Goal: Task Accomplishment & Management: Manage account settings

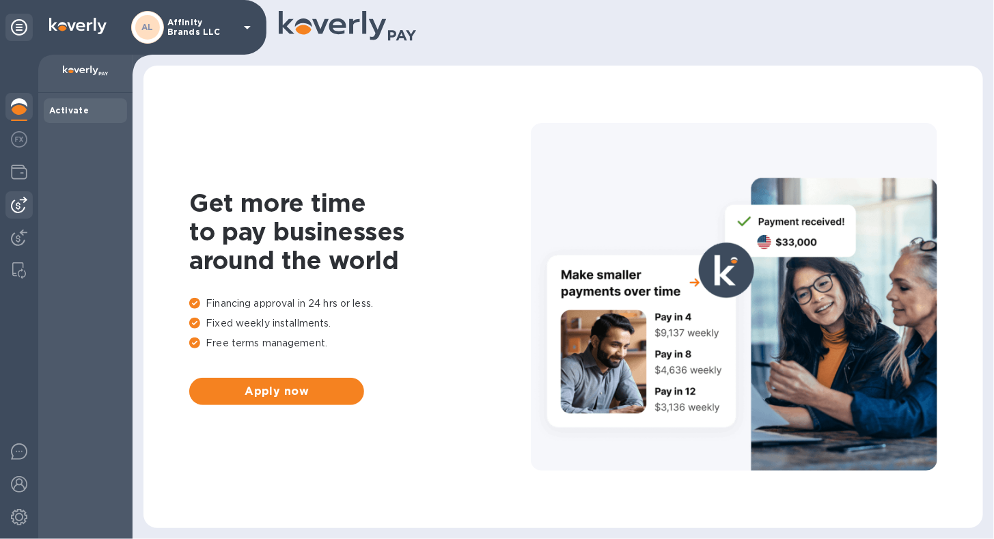
click at [13, 208] on img at bounding box center [19, 205] width 16 height 16
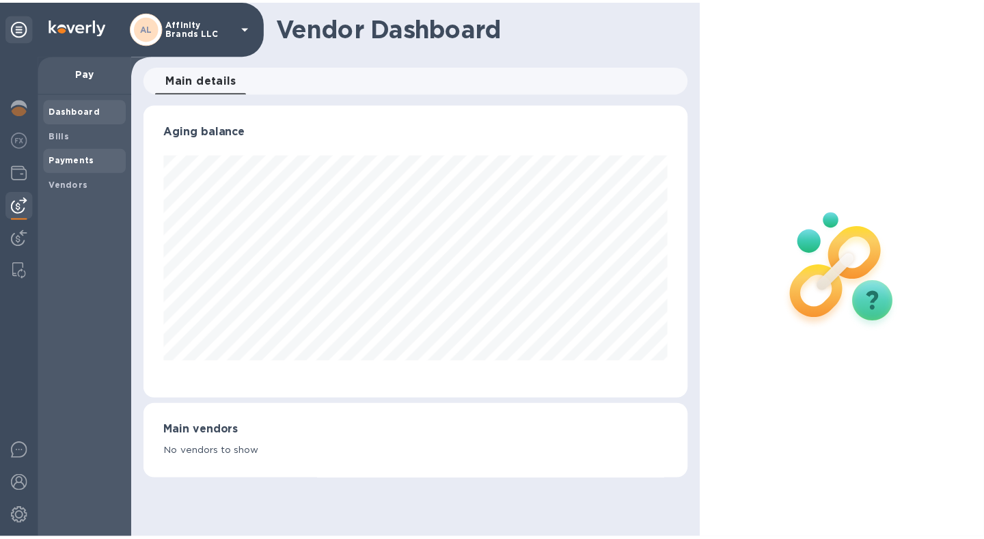
scroll to position [295, 549]
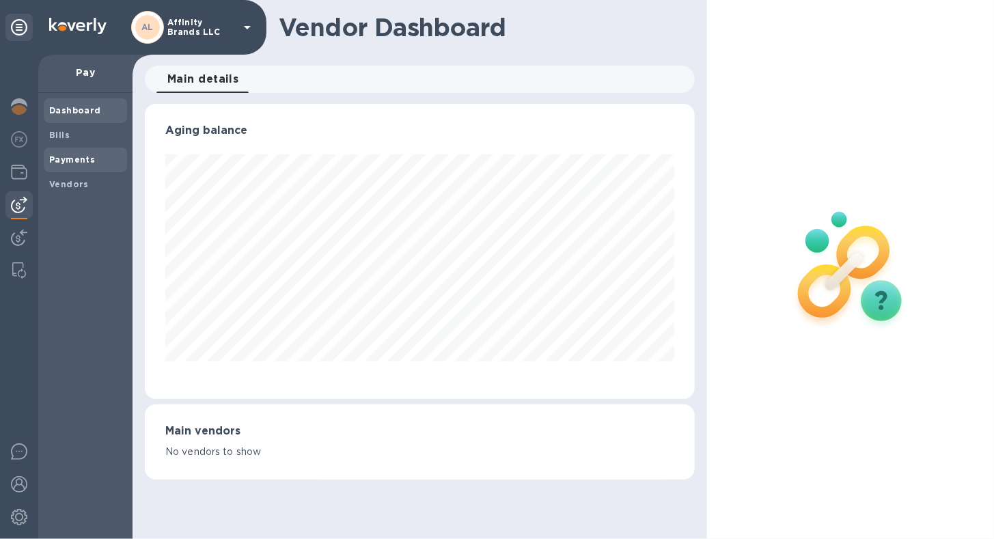
click at [59, 161] on b "Payments" at bounding box center [72, 159] width 46 height 10
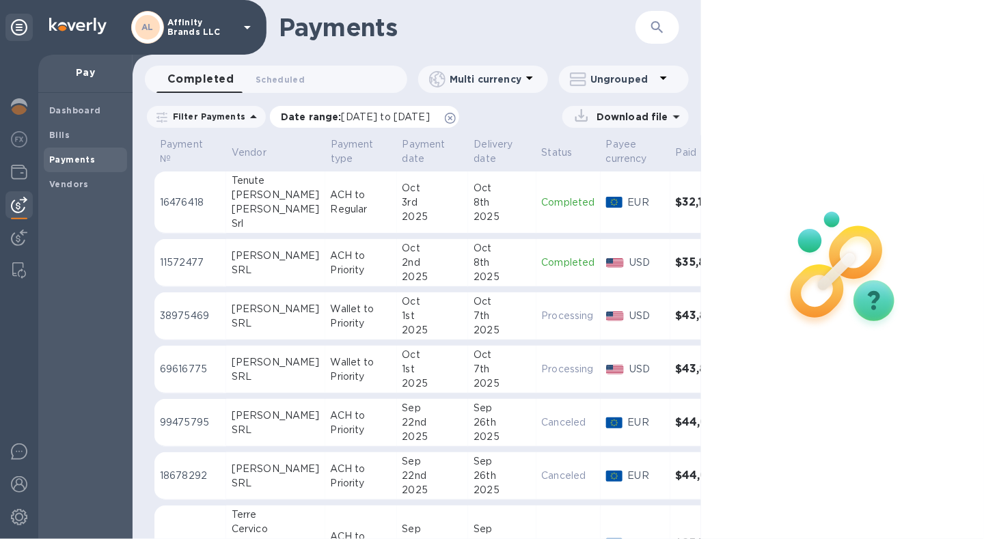
click at [372, 118] on span "[DATE] to [DATE]" at bounding box center [386, 116] width 88 height 11
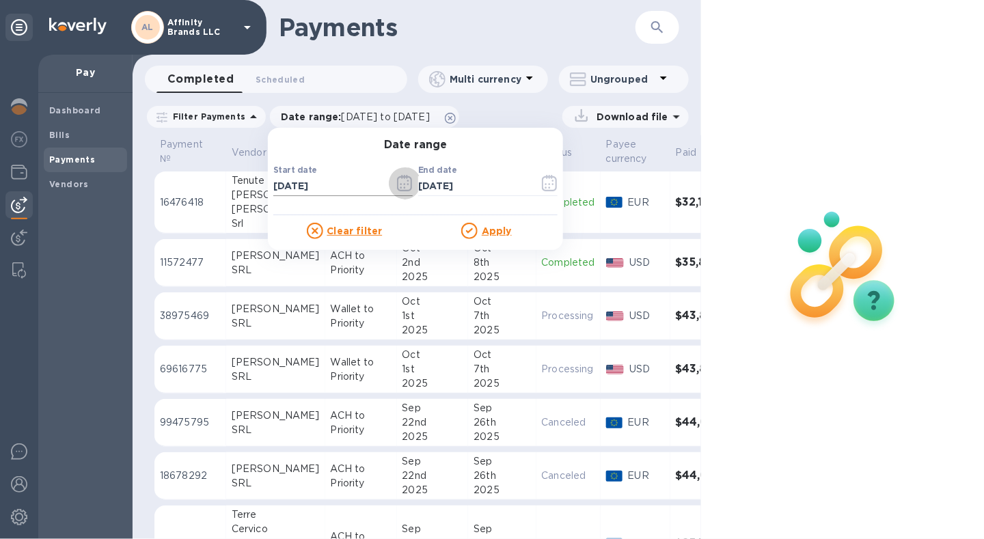
click at [397, 186] on icon "button" at bounding box center [405, 183] width 16 height 16
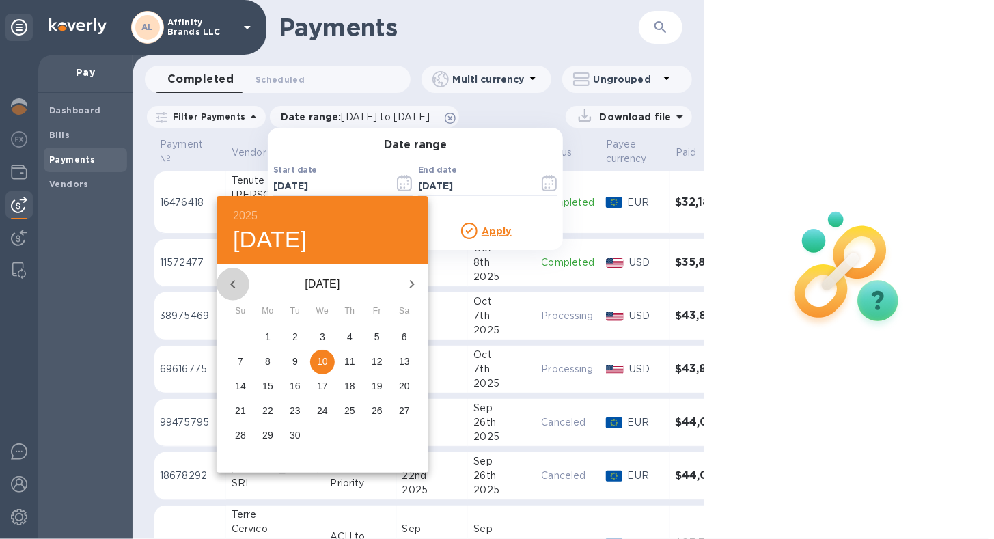
click at [231, 281] on icon "button" at bounding box center [233, 284] width 16 height 16
click at [292, 329] on button "1" at bounding box center [295, 337] width 25 height 25
type input "07/01/2025"
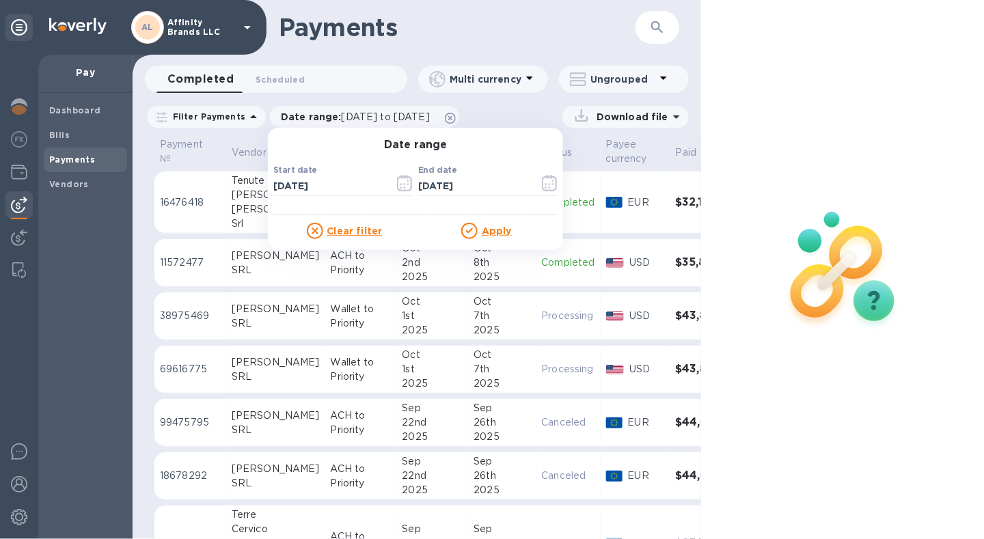
click at [493, 232] on u "Apply" at bounding box center [497, 231] width 30 height 11
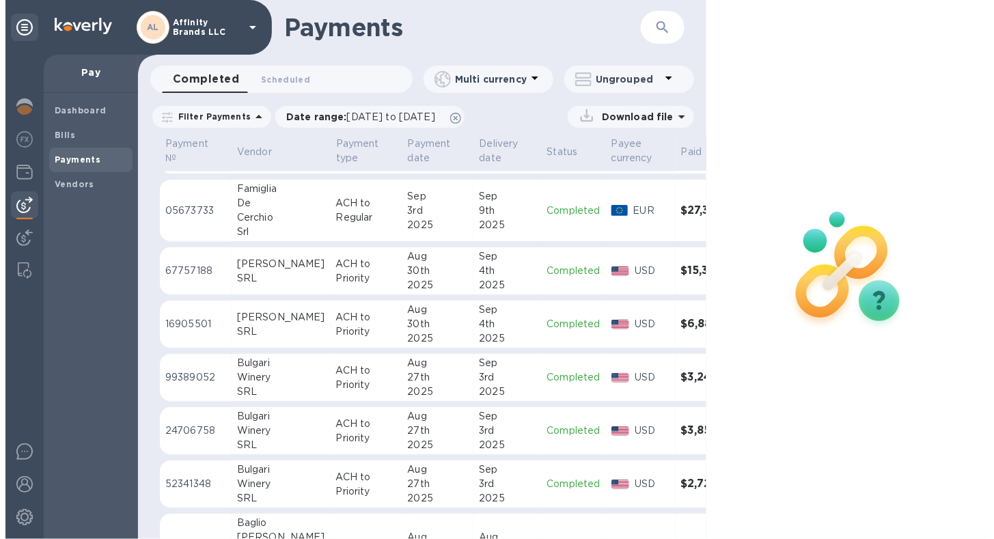
scroll to position [1007, 0]
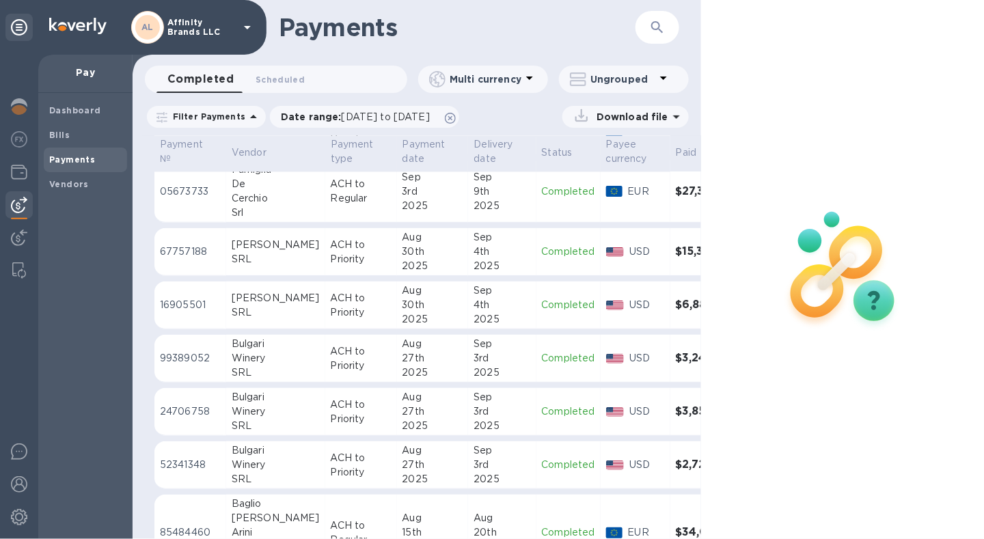
click at [280, 357] on div "Winery" at bounding box center [276, 358] width 88 height 14
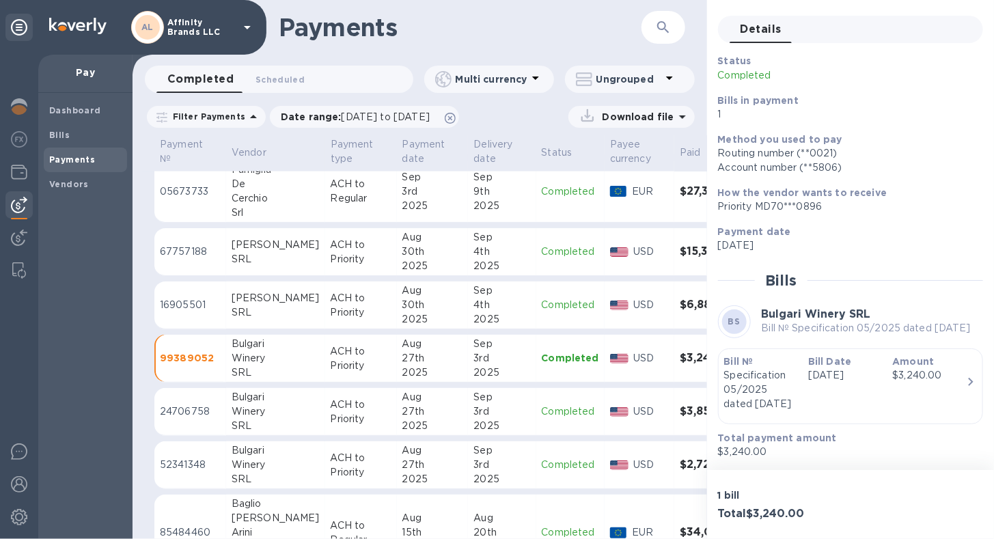
scroll to position [67, 0]
click at [289, 406] on td "Bulgari Winery SRL" at bounding box center [275, 412] width 99 height 48
click at [331, 461] on p "ACH to Priority" at bounding box center [361, 465] width 61 height 29
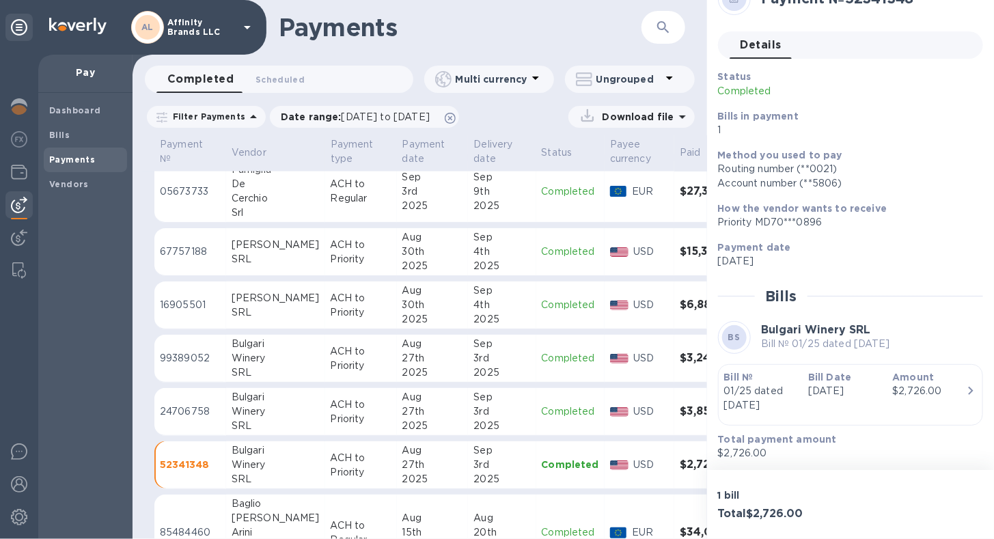
scroll to position [44, 0]
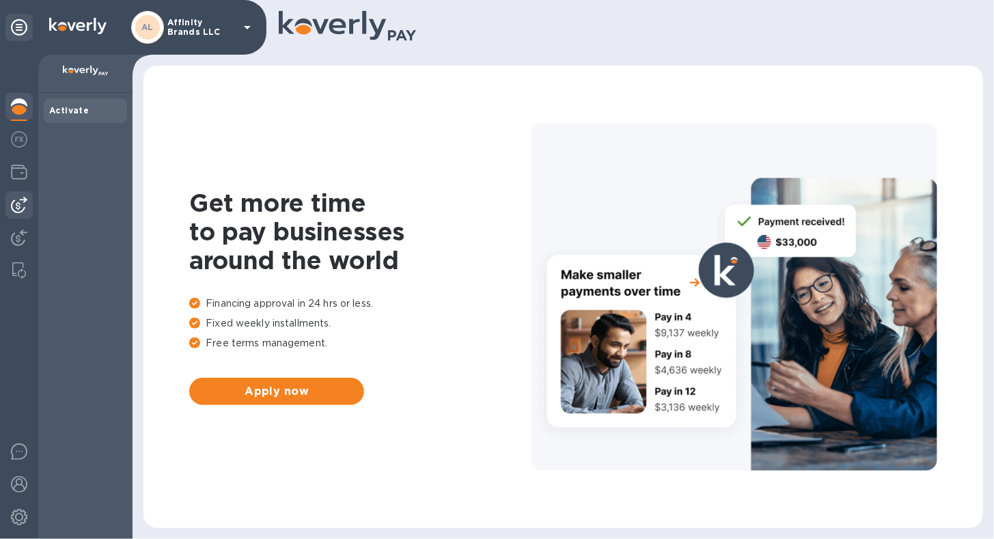
click at [30, 199] on div at bounding box center [18, 204] width 27 height 27
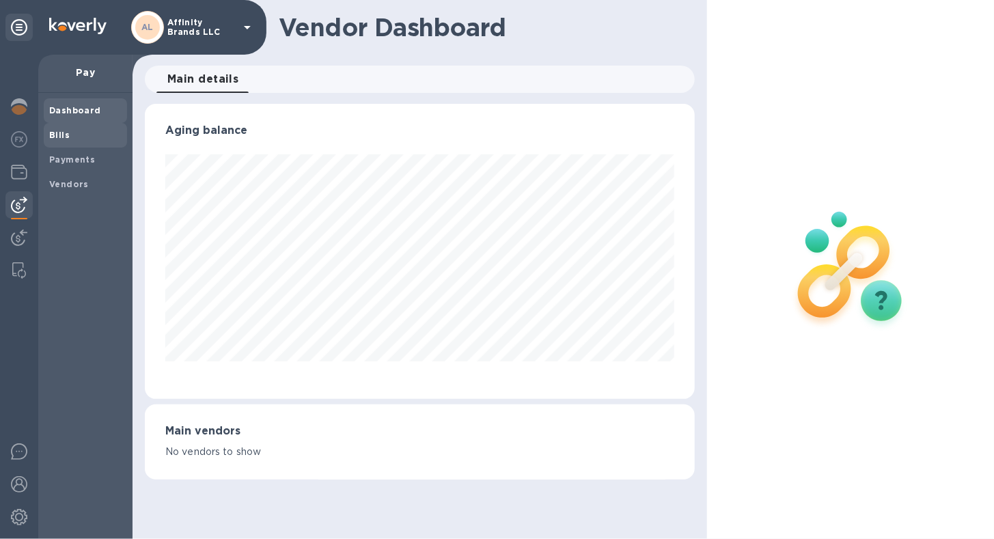
scroll to position [683071, 682821]
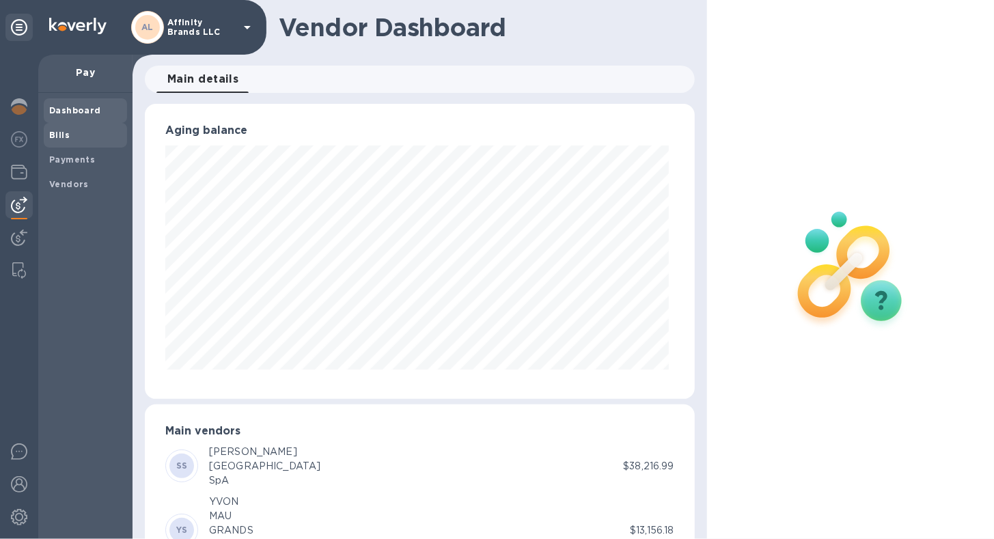
click at [66, 131] on b "Bills" at bounding box center [59, 135] width 21 height 10
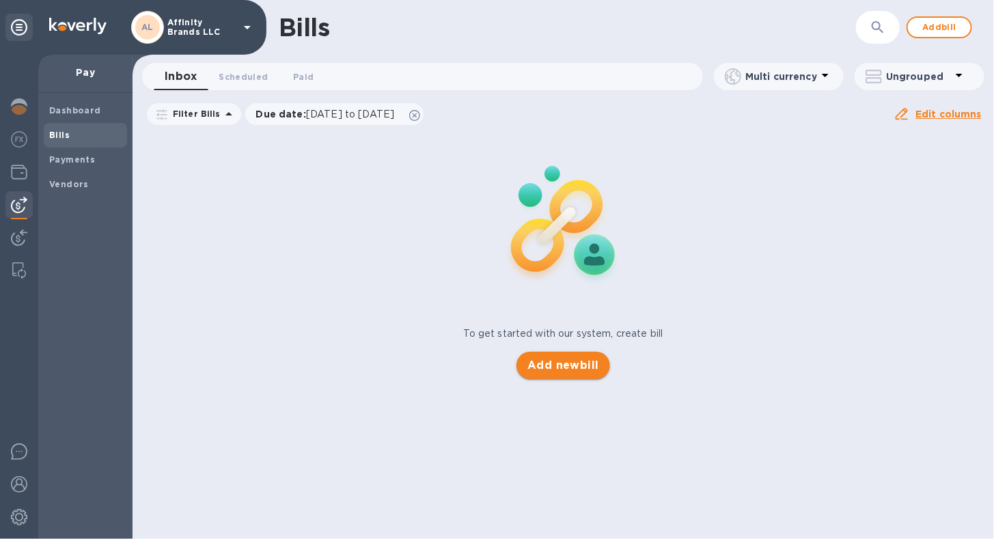
click at [584, 361] on span "Add new bill" at bounding box center [564, 365] width 72 height 16
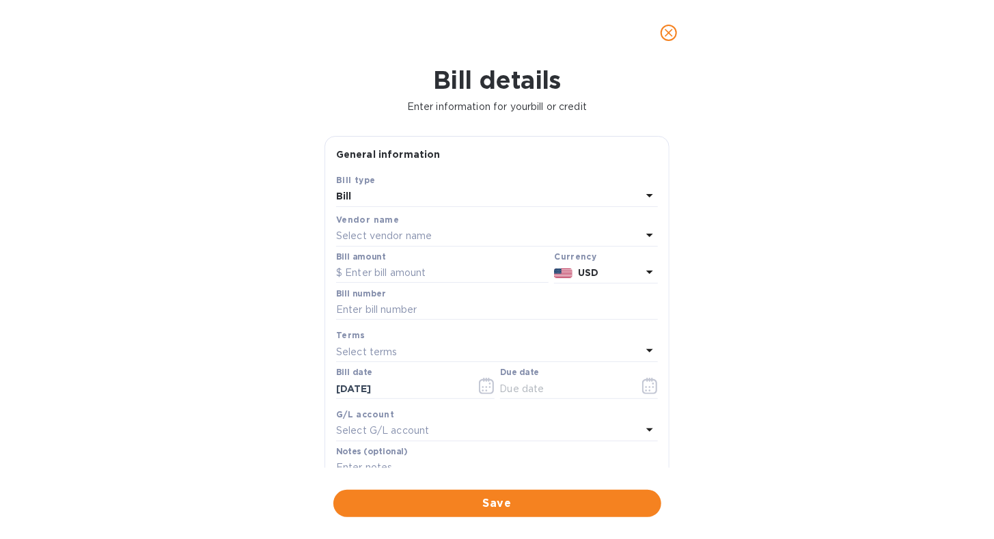
click at [642, 227] on icon at bounding box center [650, 235] width 16 height 16
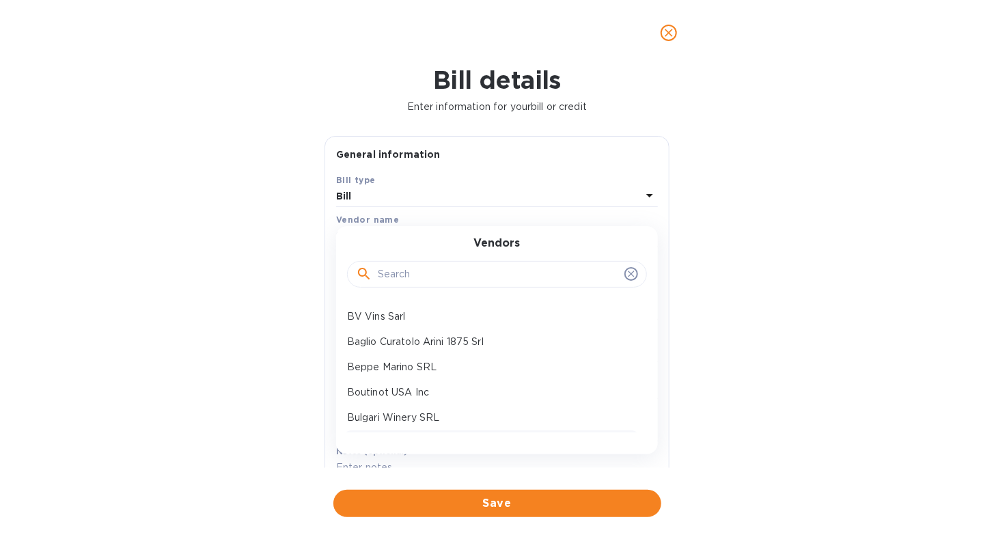
scroll to position [137, 0]
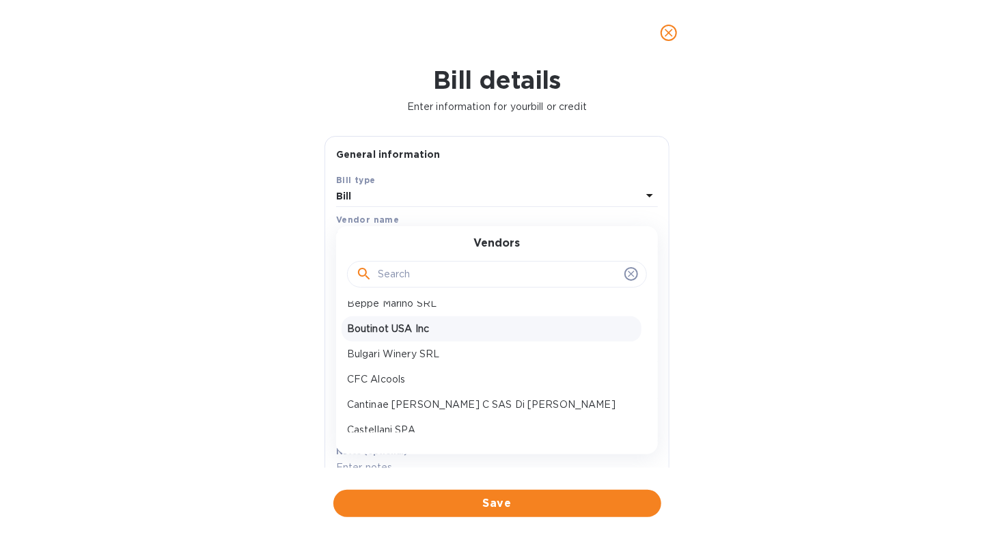
click at [422, 331] on p "Boutinot USA Inc" at bounding box center [491, 329] width 289 height 14
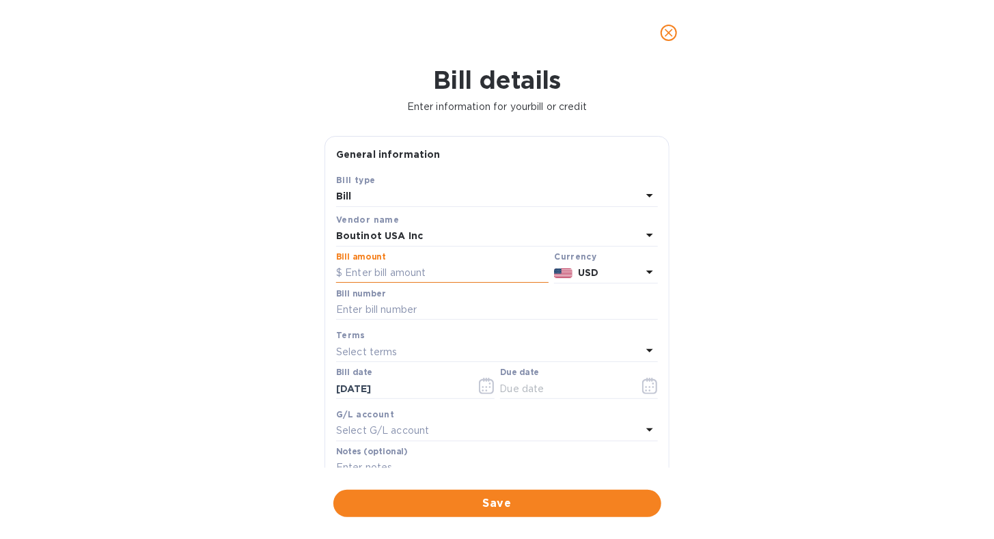
click at [403, 275] on input "text" at bounding box center [442, 273] width 213 height 21
type input "20,540.25"
click at [645, 270] on icon at bounding box center [650, 272] width 16 height 16
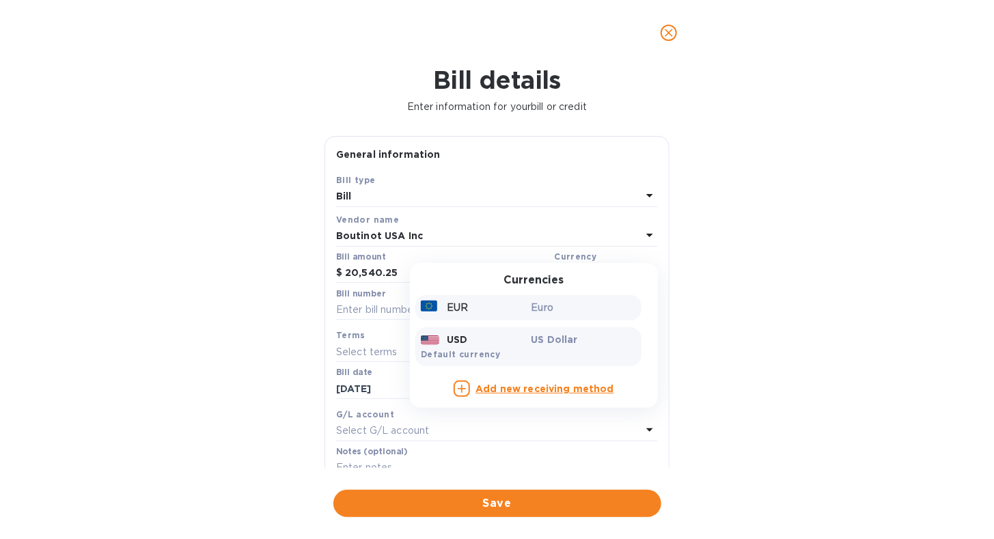
click at [476, 310] on div "EUR" at bounding box center [473, 308] width 111 height 20
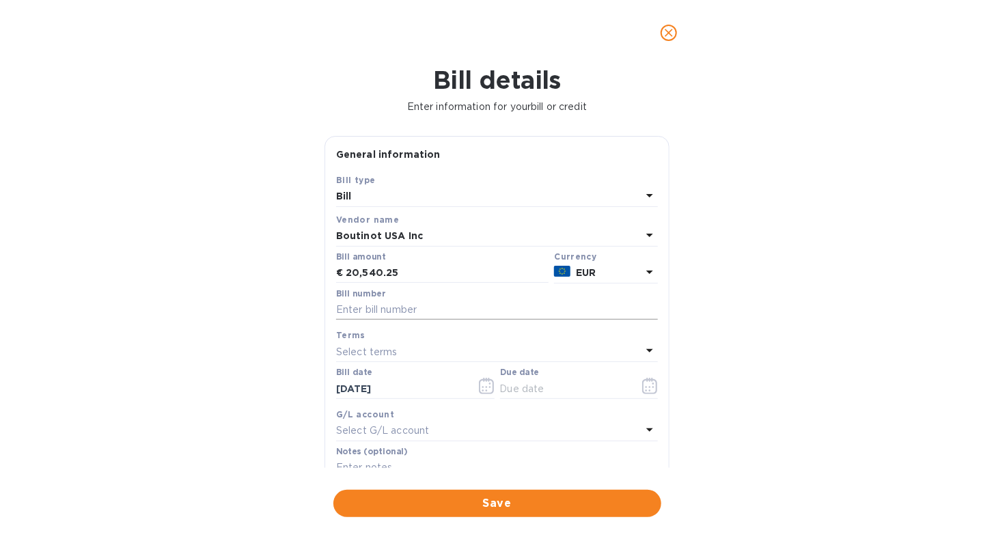
click at [424, 307] on input "text" at bounding box center [497, 310] width 322 height 21
type input "00006557"
click at [648, 355] on icon at bounding box center [650, 350] width 16 height 16
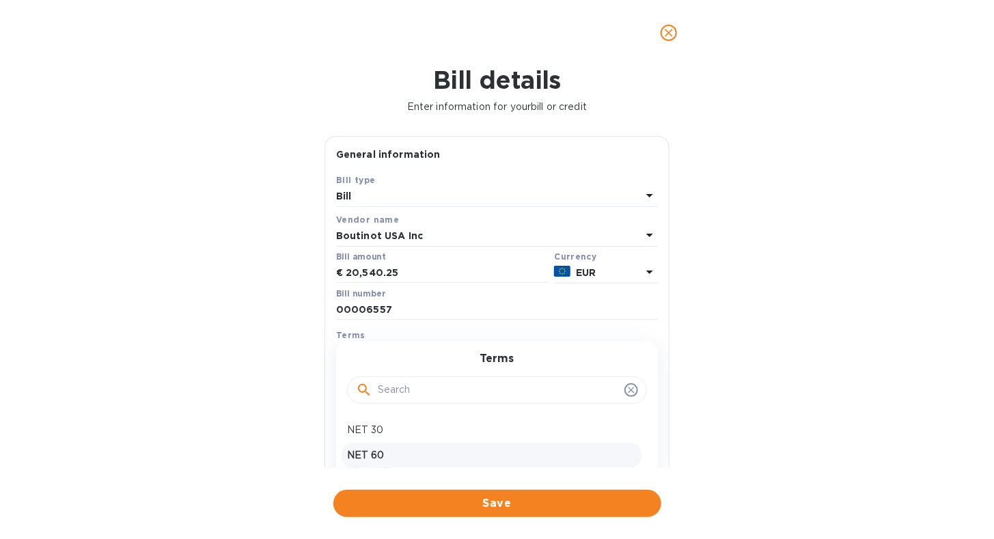
click at [469, 448] on p "NET 60" at bounding box center [491, 455] width 289 height 14
type input "[DATE]"
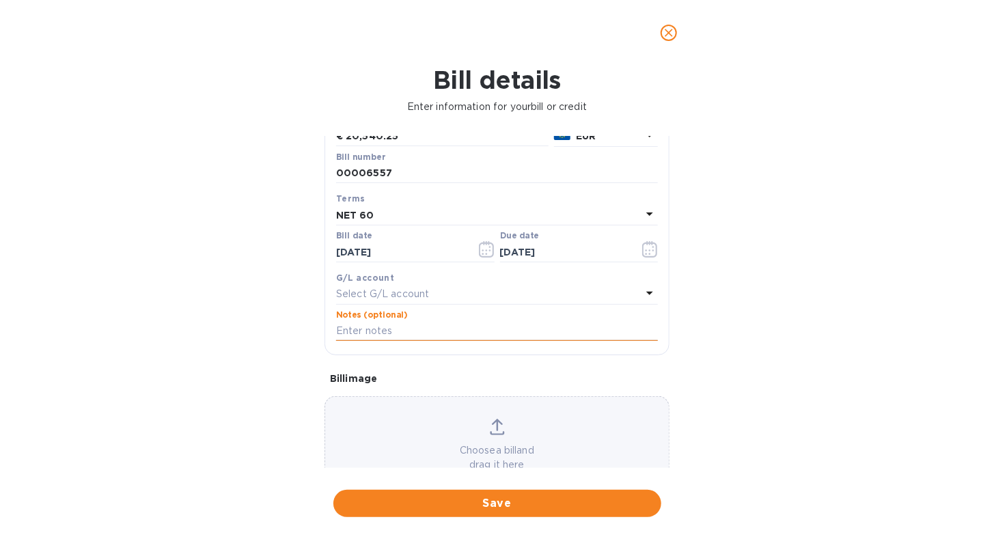
click at [440, 331] on input "text" at bounding box center [497, 331] width 322 height 21
type input "Affinity Brands - Invoice 00006557"
click at [429, 503] on span "Save" at bounding box center [497, 503] width 306 height 16
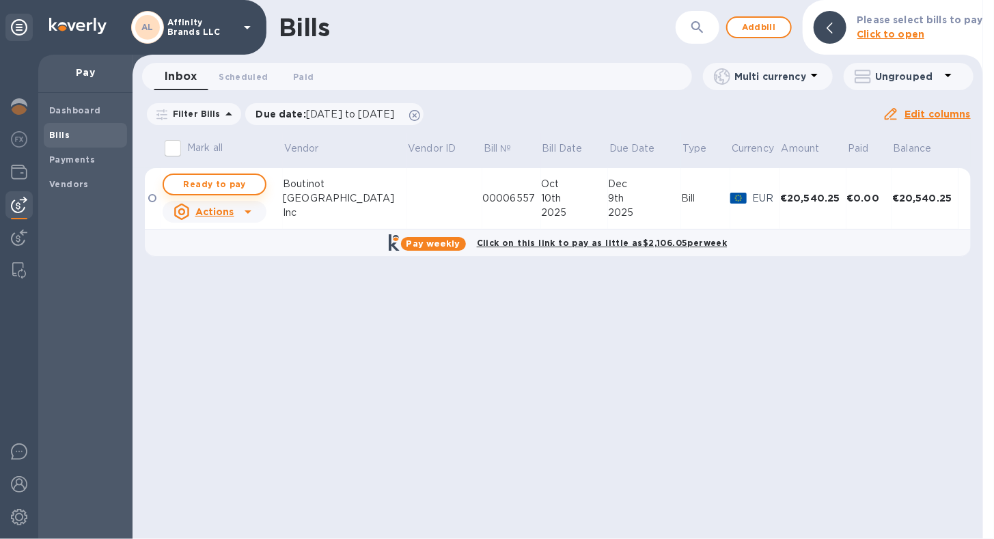
click at [223, 188] on span "Ready to pay" at bounding box center [214, 184] width 79 height 16
checkbox input "true"
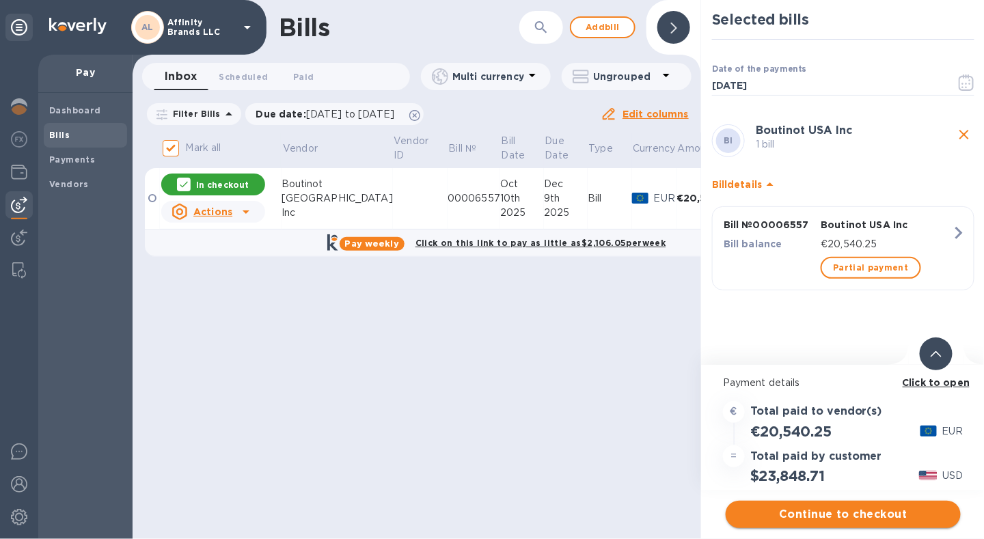
click at [787, 508] on span "Continue to checkout" at bounding box center [843, 514] width 213 height 16
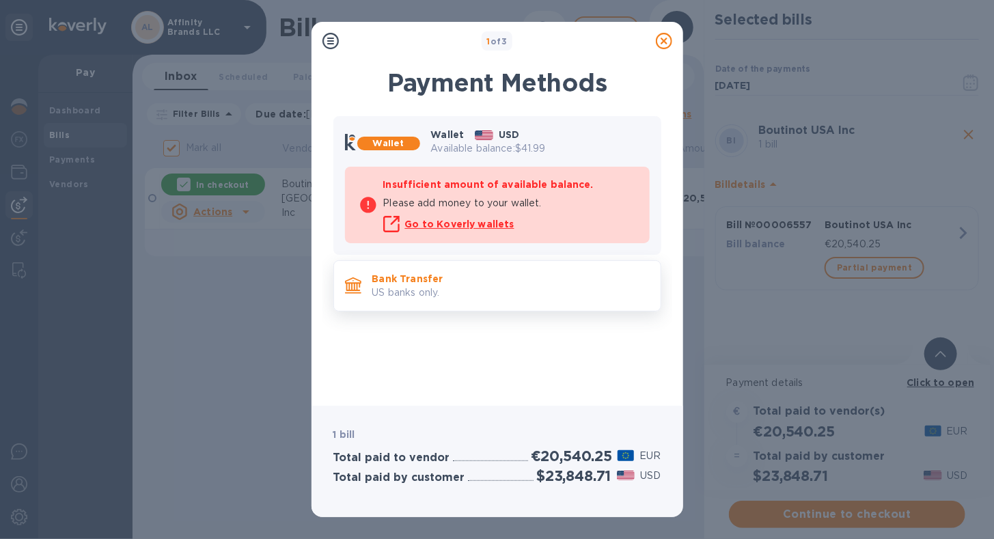
click at [417, 299] on div "Bank Transfer US banks only." at bounding box center [511, 286] width 288 height 39
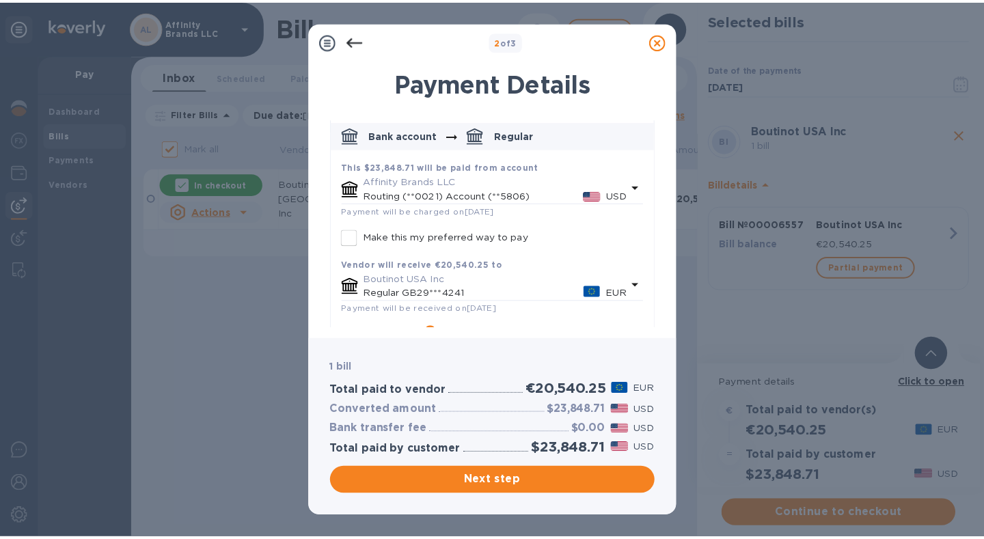
scroll to position [0, 0]
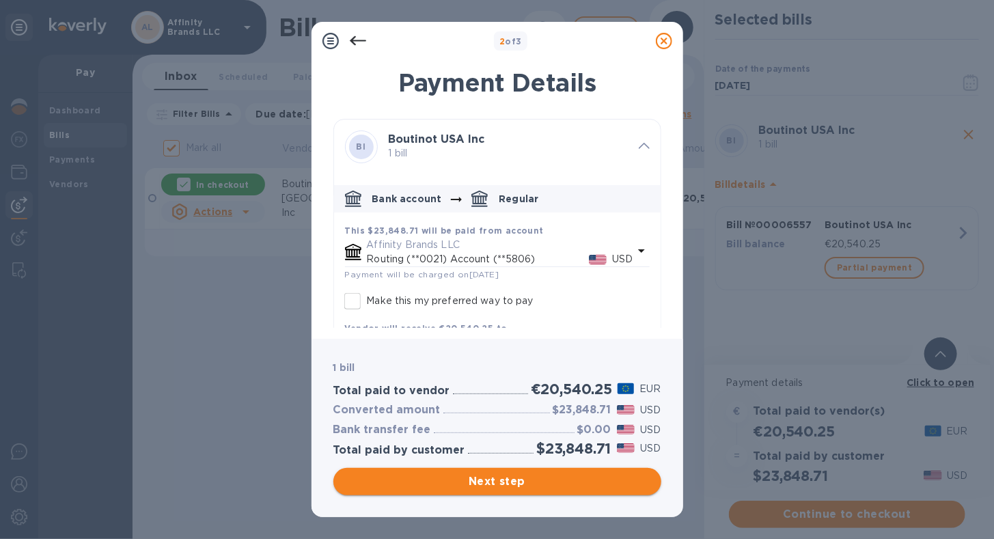
click at [480, 486] on span "Next step" at bounding box center [497, 482] width 306 height 16
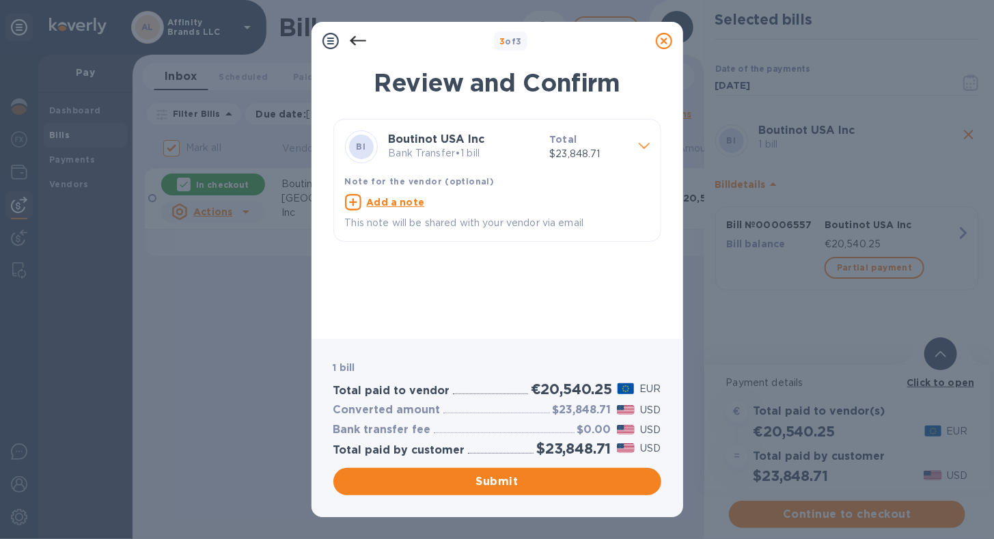
click at [507, 167] on div "BI Boutinot USA Inc Bank Transfer • 1 bill Total $23,848.71" at bounding box center [487, 147] width 294 height 44
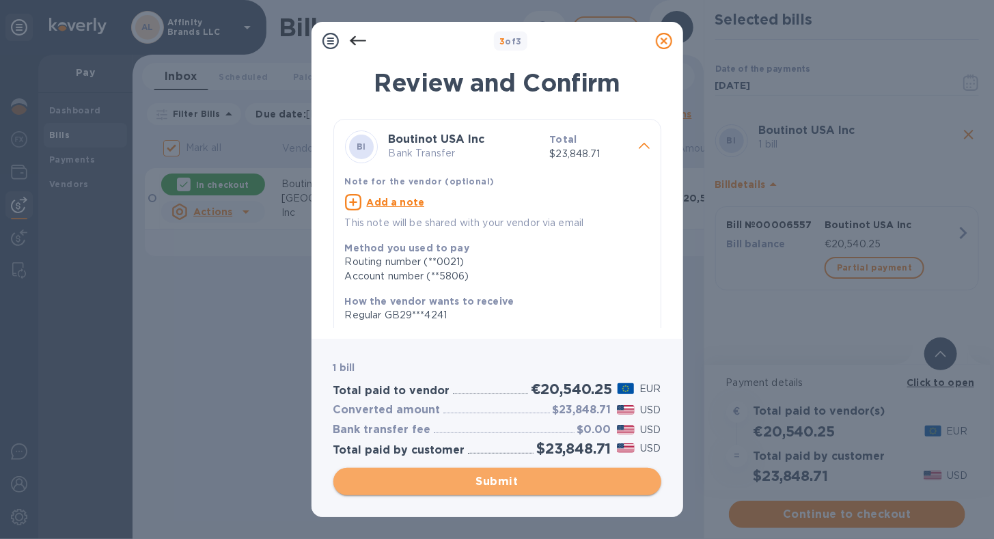
click at [421, 488] on span "Submit" at bounding box center [497, 482] width 306 height 16
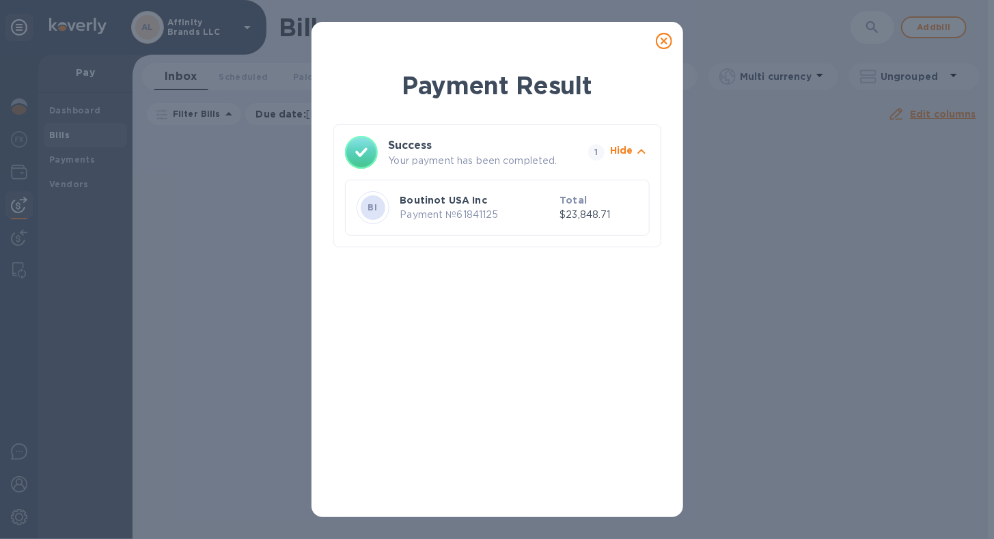
click at [660, 43] on icon at bounding box center [664, 41] width 16 height 16
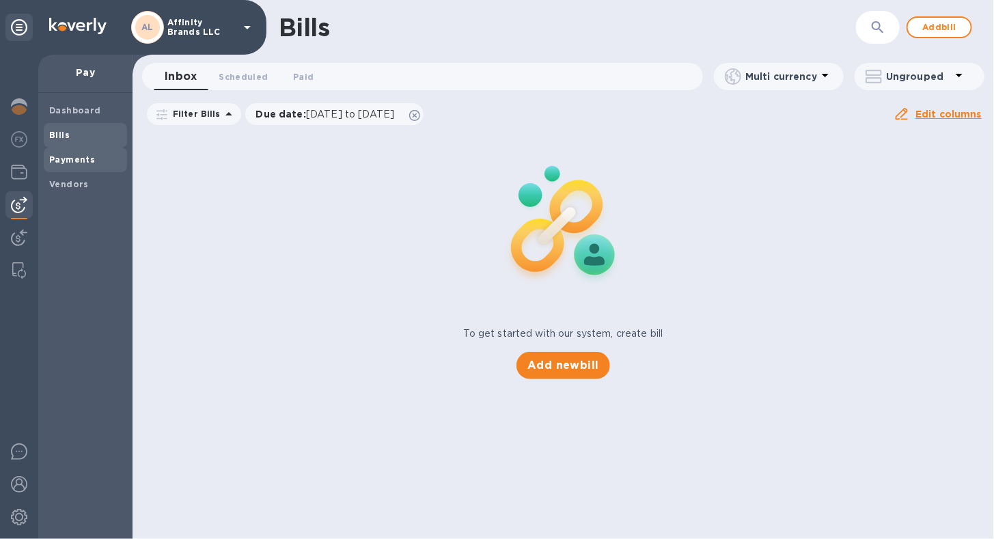
click at [57, 164] on span "Payments" at bounding box center [72, 160] width 46 height 14
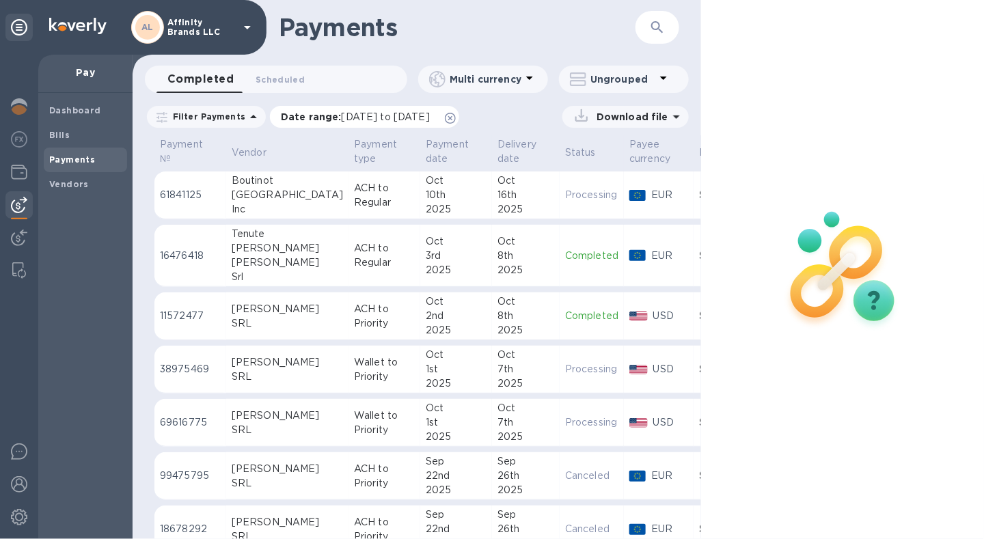
click at [366, 111] on span "[DATE] to [DATE]" at bounding box center [386, 116] width 88 height 11
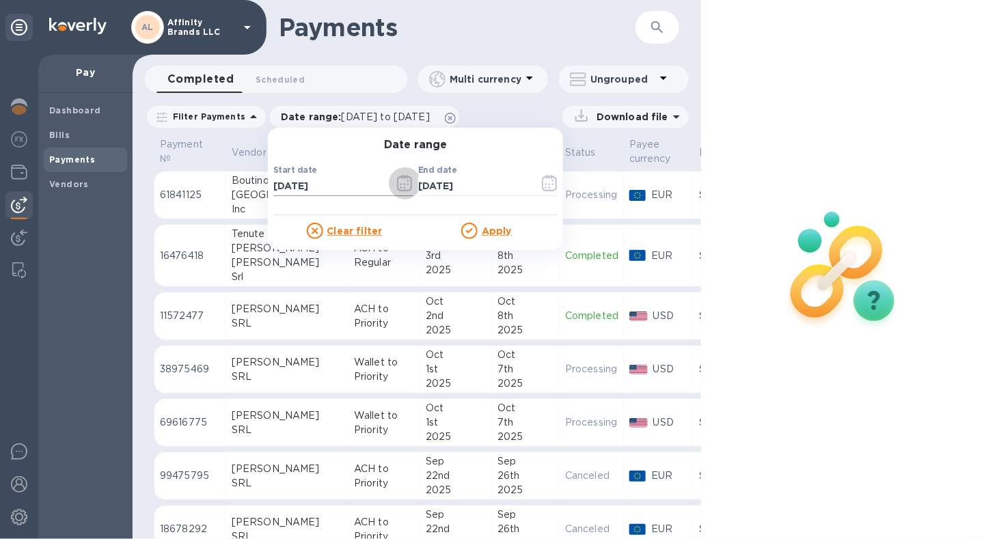
click at [397, 185] on icon "button" at bounding box center [405, 183] width 16 height 16
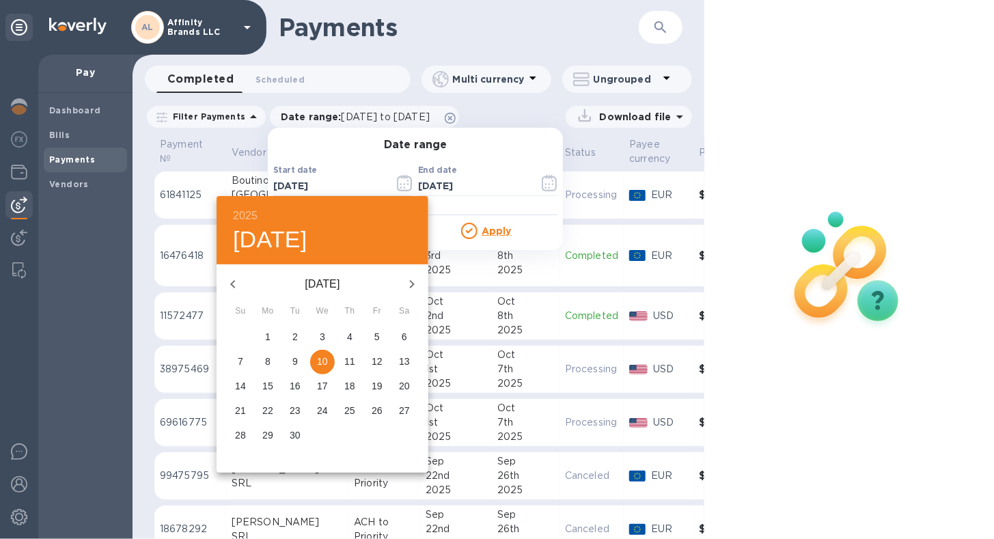
click at [410, 286] on icon "button" at bounding box center [412, 284] width 16 height 16
click at [372, 360] on p "10" at bounding box center [377, 362] width 11 height 14
type input "[DATE]"
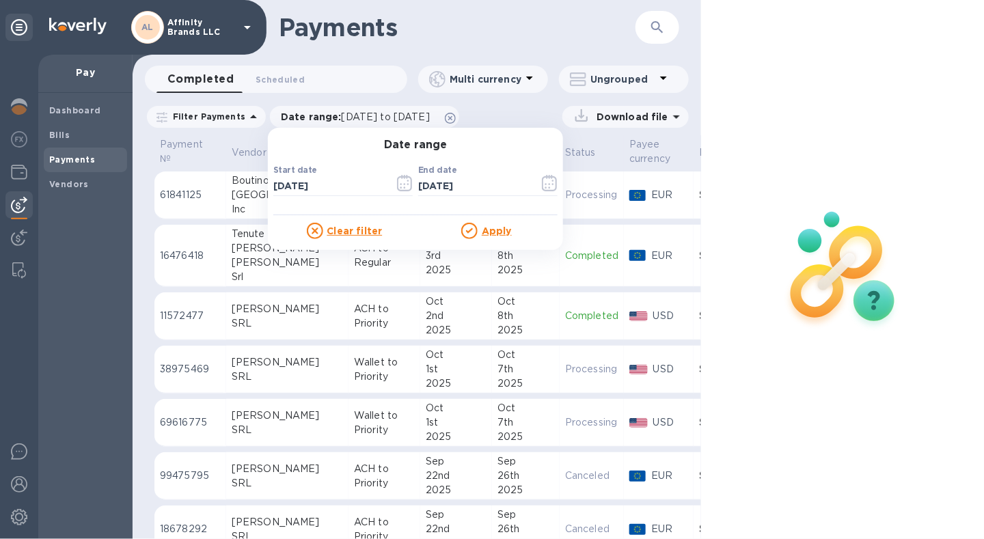
click at [491, 229] on u "Apply" at bounding box center [497, 231] width 30 height 11
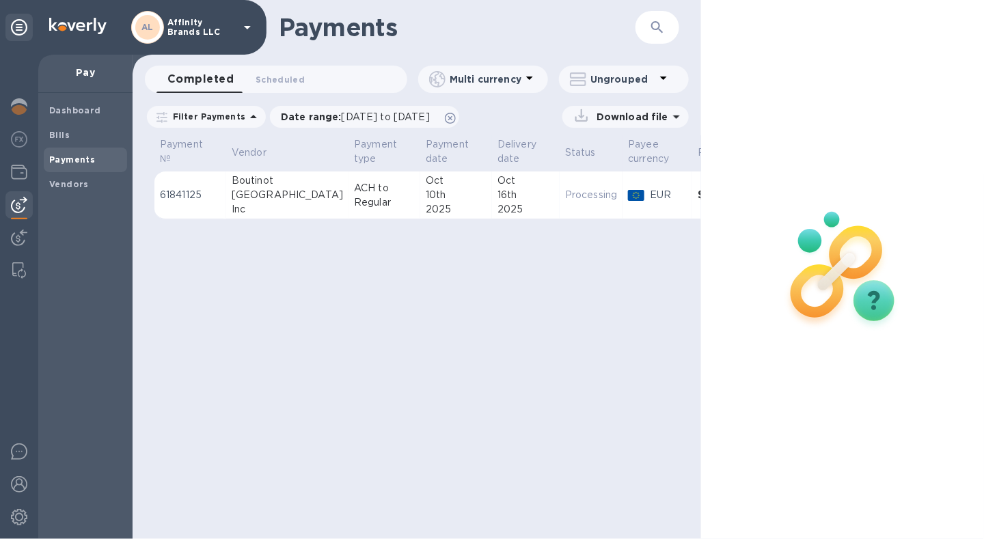
click at [618, 118] on p "Download file" at bounding box center [629, 117] width 77 height 14
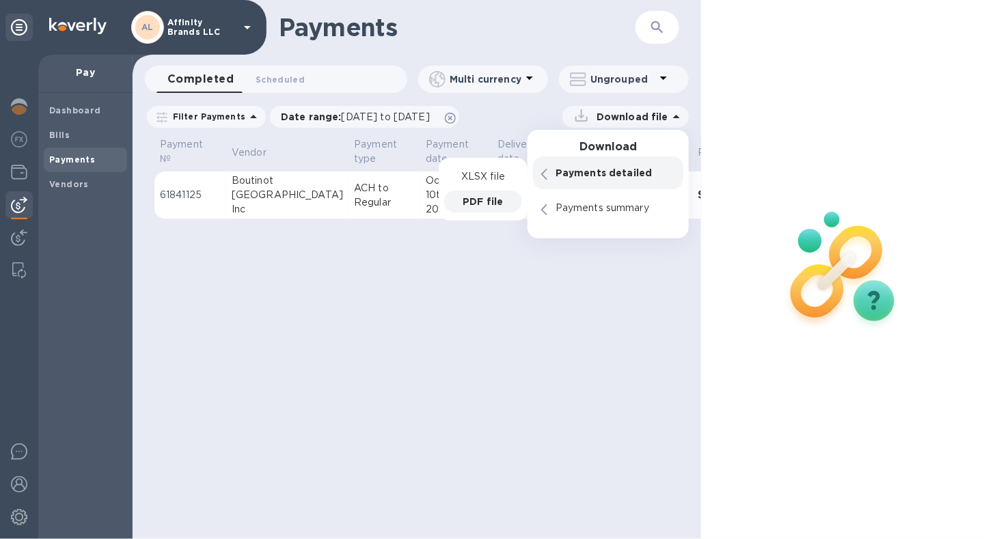
click at [489, 202] on p "PDF file" at bounding box center [483, 202] width 40 height 14
click at [489, 203] on p "PDF file" at bounding box center [483, 202] width 40 height 14
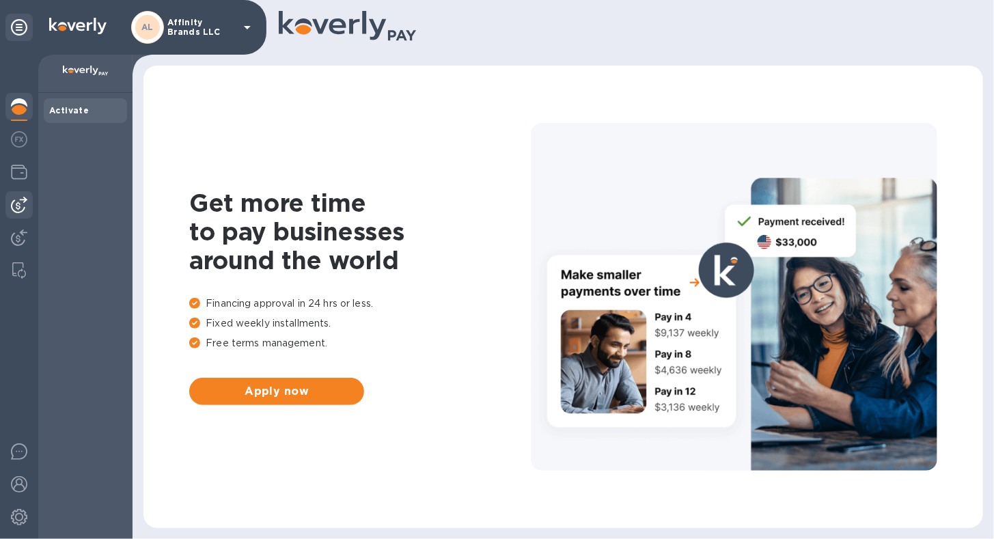
click at [23, 202] on img at bounding box center [19, 205] width 16 height 16
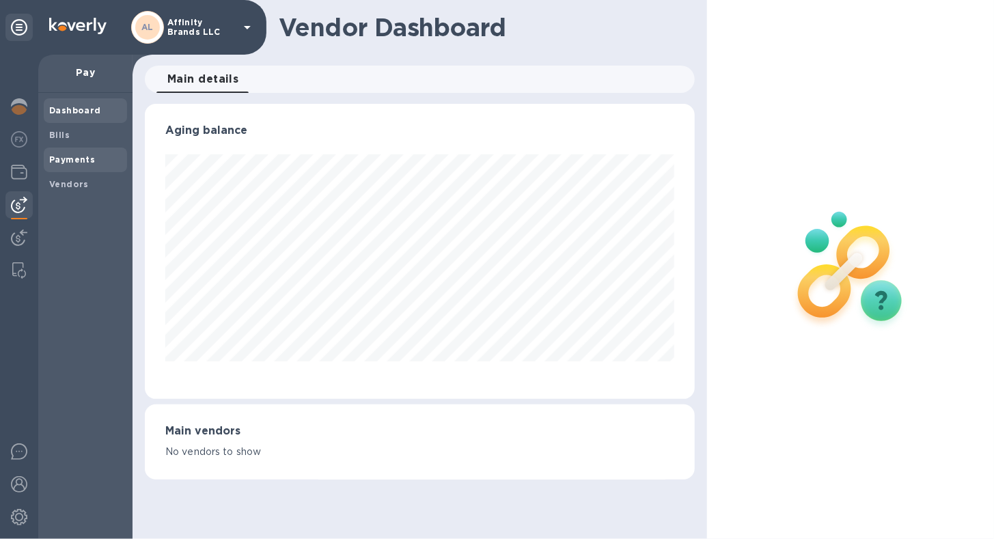
scroll to position [295, 549]
click at [68, 139] on b "Bills" at bounding box center [59, 135] width 21 height 10
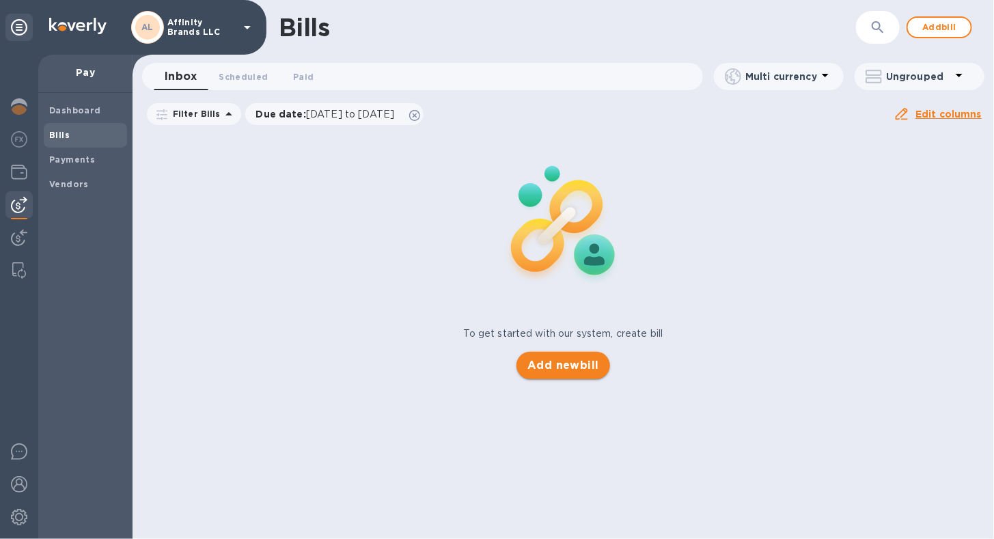
click at [566, 361] on span "Add new bill" at bounding box center [564, 365] width 72 height 16
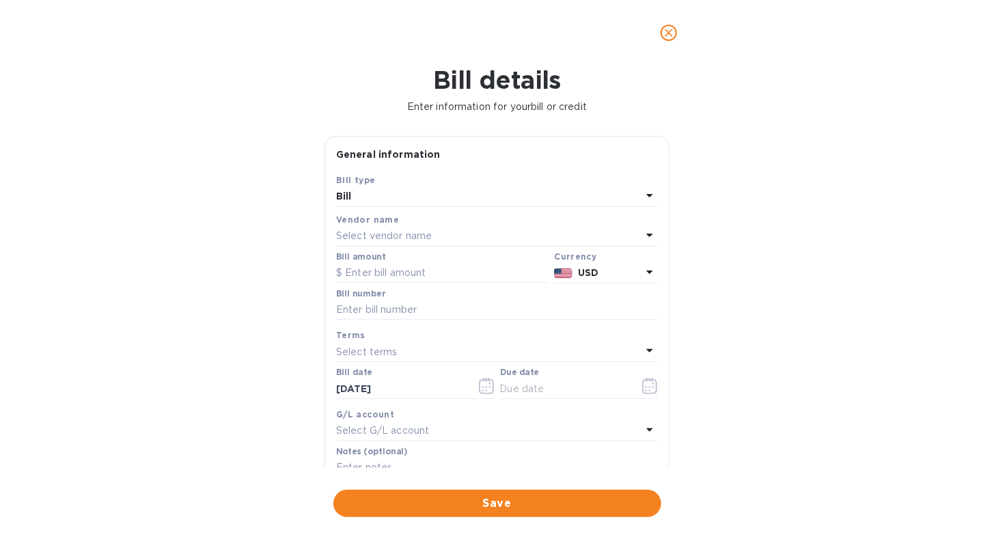
click at [644, 240] on icon at bounding box center [650, 235] width 16 height 16
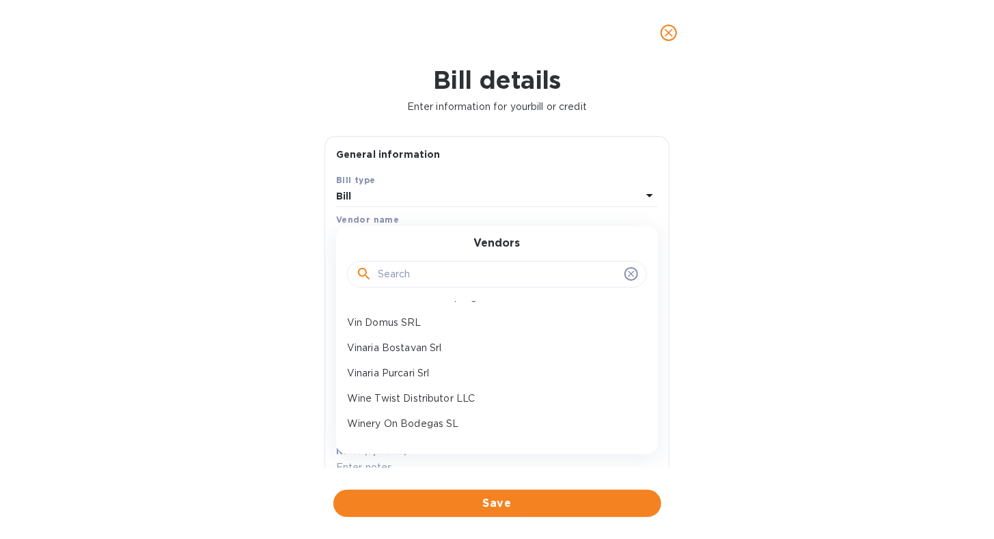
scroll to position [757, 0]
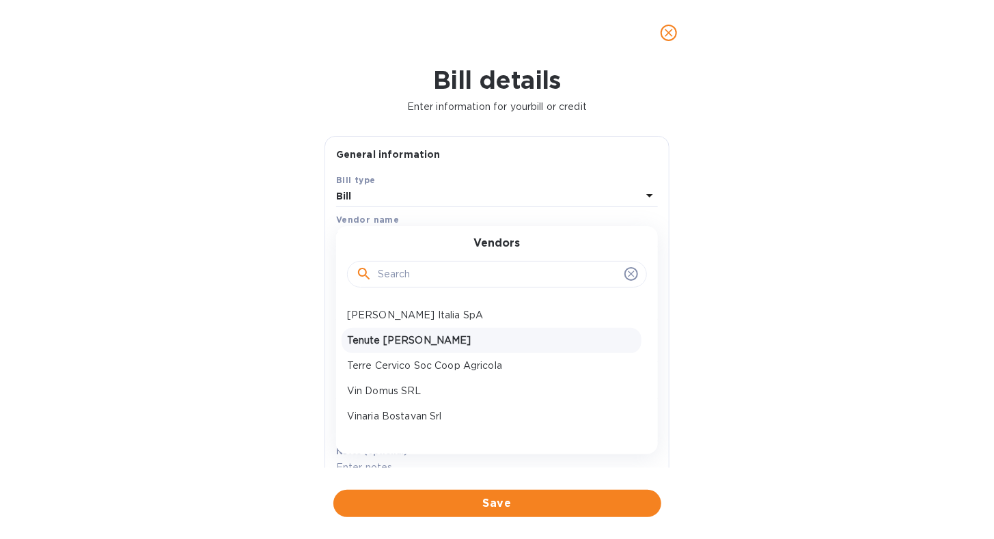
click at [462, 344] on p "Tenute [PERSON_NAME]" at bounding box center [491, 340] width 289 height 14
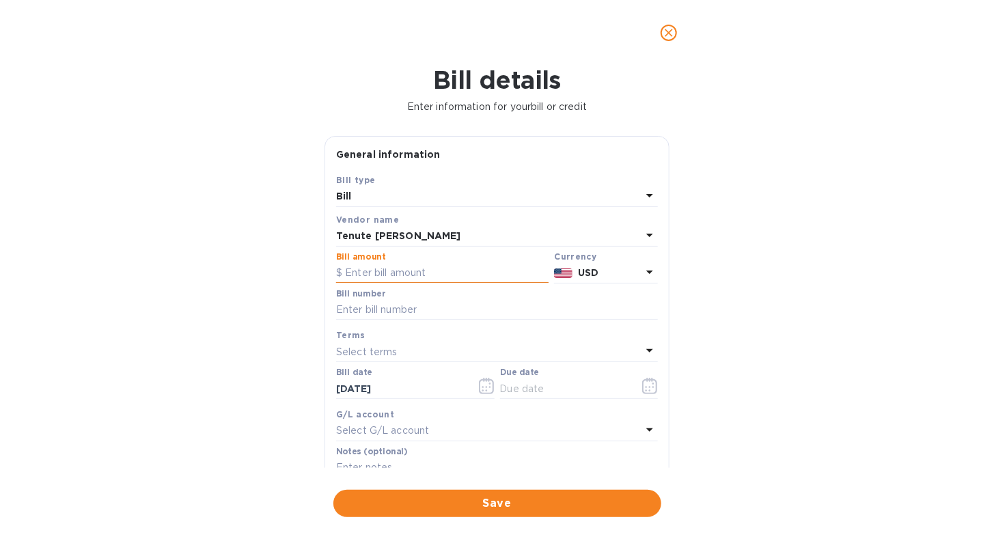
click at [461, 271] on input "text" at bounding box center [442, 273] width 213 height 21
type input "19,200.62"
click at [649, 273] on icon at bounding box center [650, 272] width 16 height 16
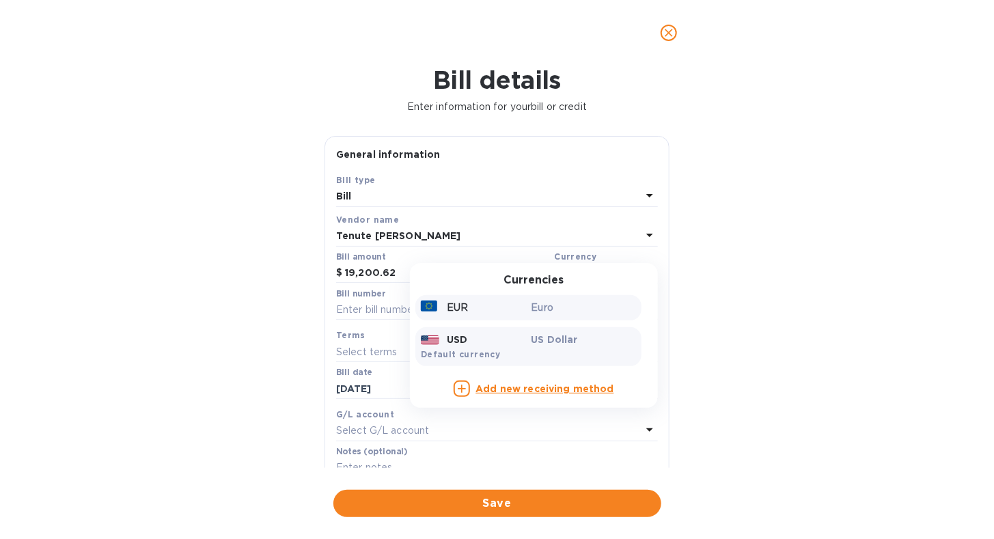
click at [556, 312] on p "Euro" at bounding box center [584, 308] width 105 height 14
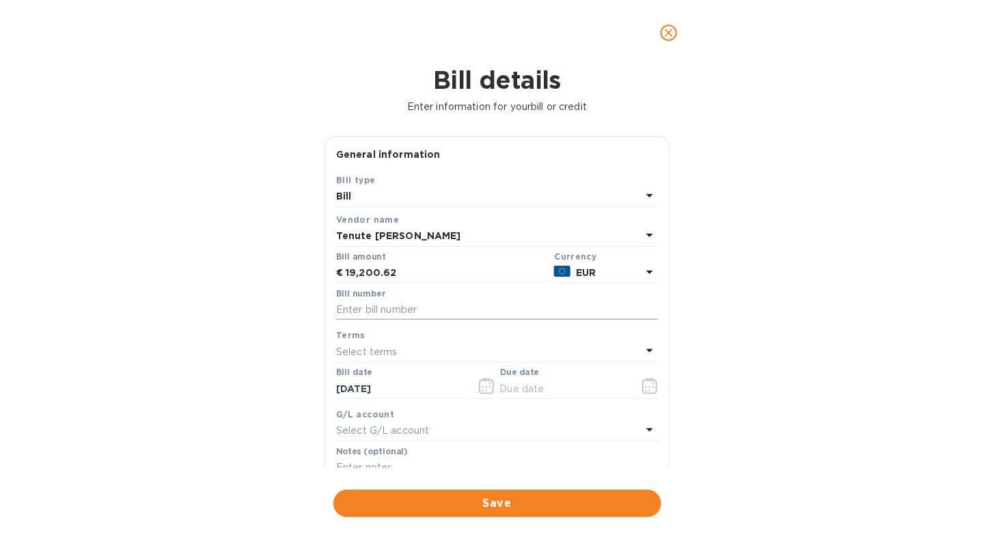
click at [503, 316] on input "text" at bounding box center [497, 310] width 322 height 21
type input "77"
click at [642, 349] on icon at bounding box center [650, 350] width 16 height 16
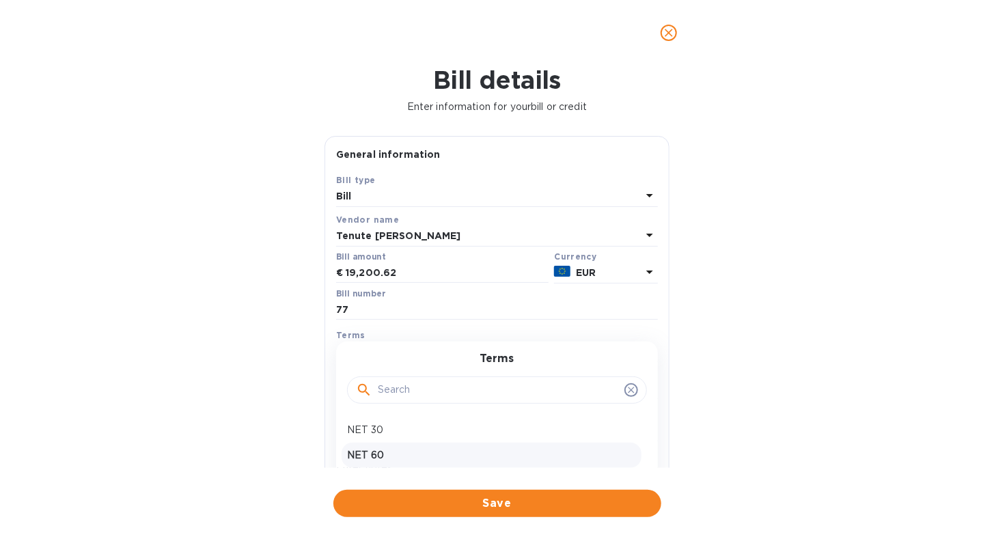
click at [543, 450] on p "NET 60" at bounding box center [491, 455] width 289 height 14
type input "[DATE]"
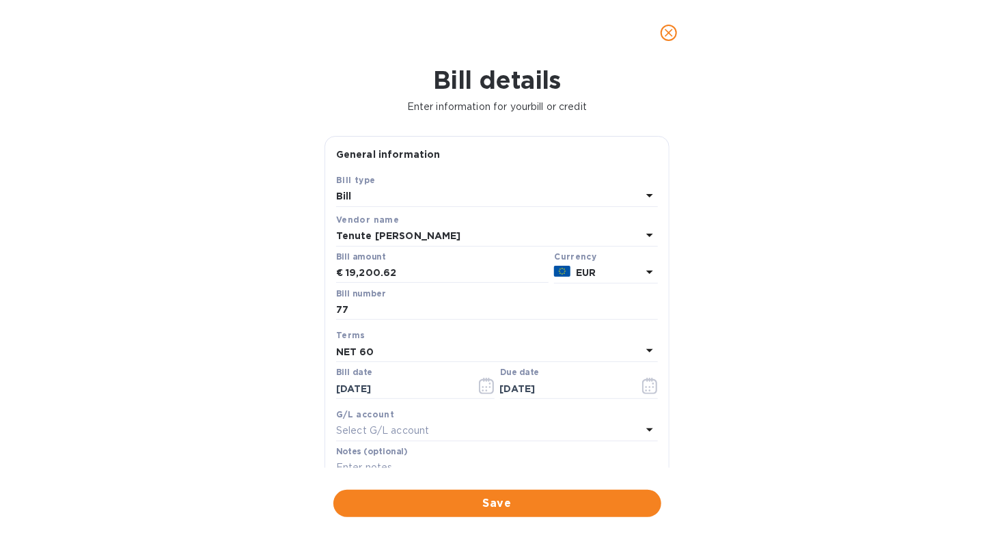
scroll to position [68, 0]
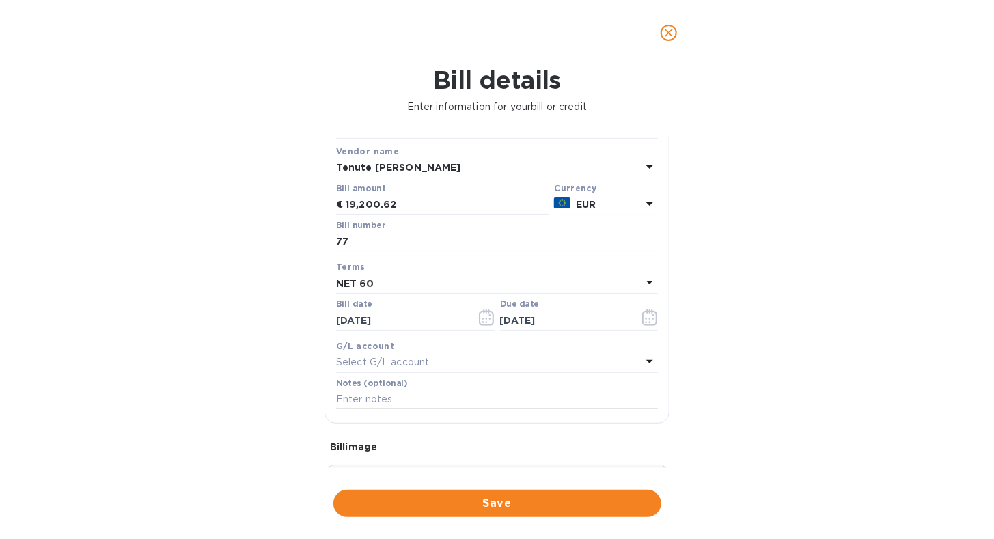
click at [437, 403] on input "text" at bounding box center [497, 400] width 322 height 21
type input "Affinity Brands - invoice 77"
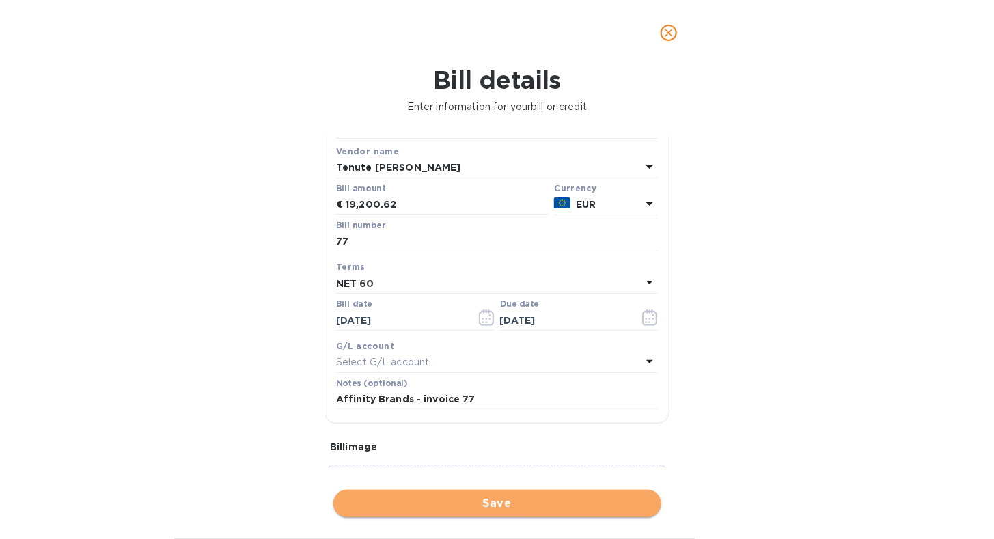
click at [595, 510] on span "Save" at bounding box center [497, 503] width 306 height 16
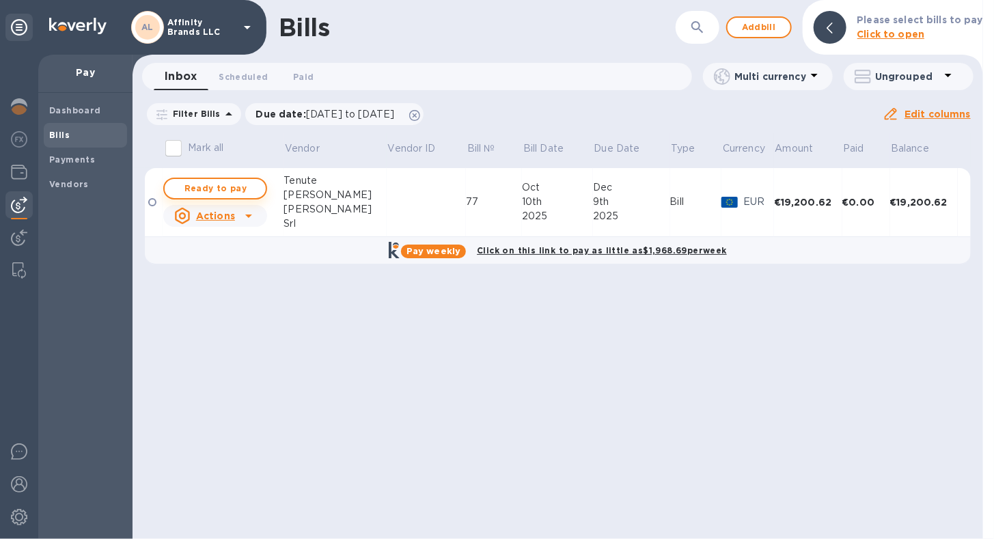
click at [223, 184] on span "Ready to pay" at bounding box center [215, 188] width 79 height 16
checkbox input "true"
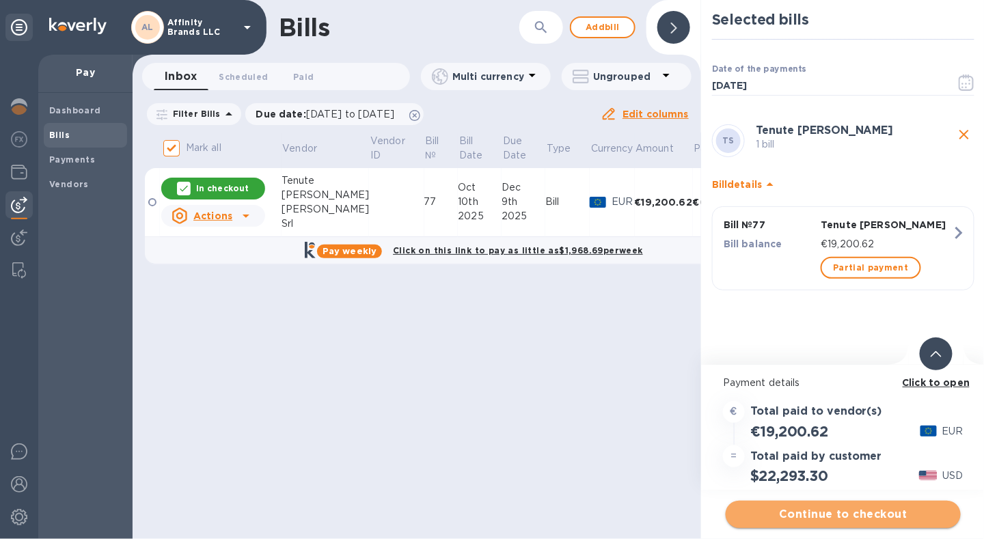
click at [774, 510] on span "Continue to checkout" at bounding box center [843, 514] width 213 height 16
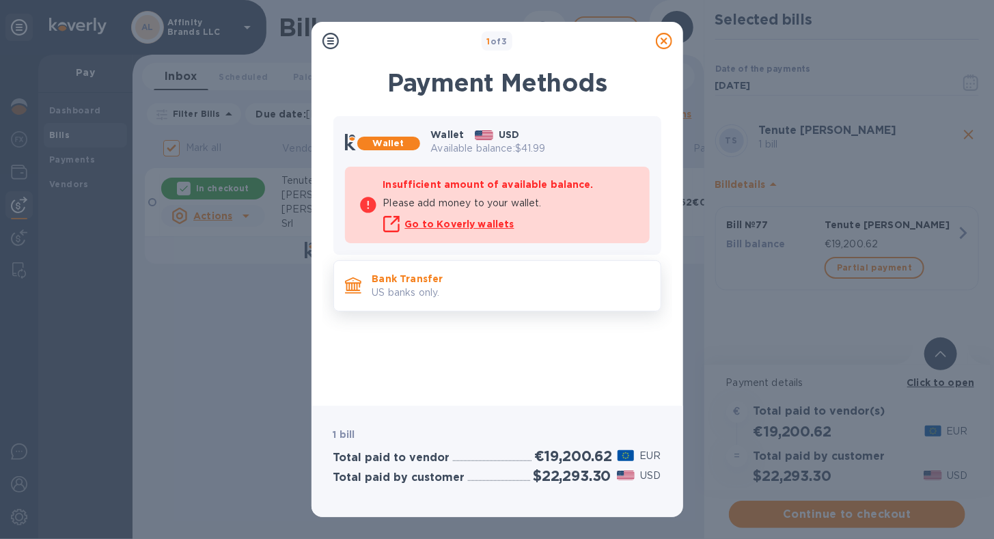
click at [393, 299] on div "Bank Transfer US banks only." at bounding box center [511, 286] width 288 height 39
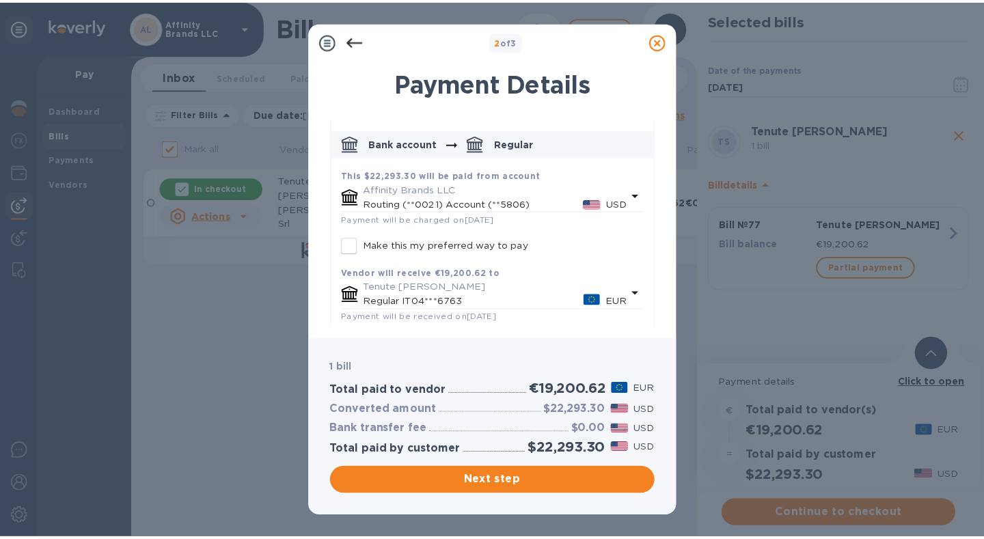
scroll to position [0, 0]
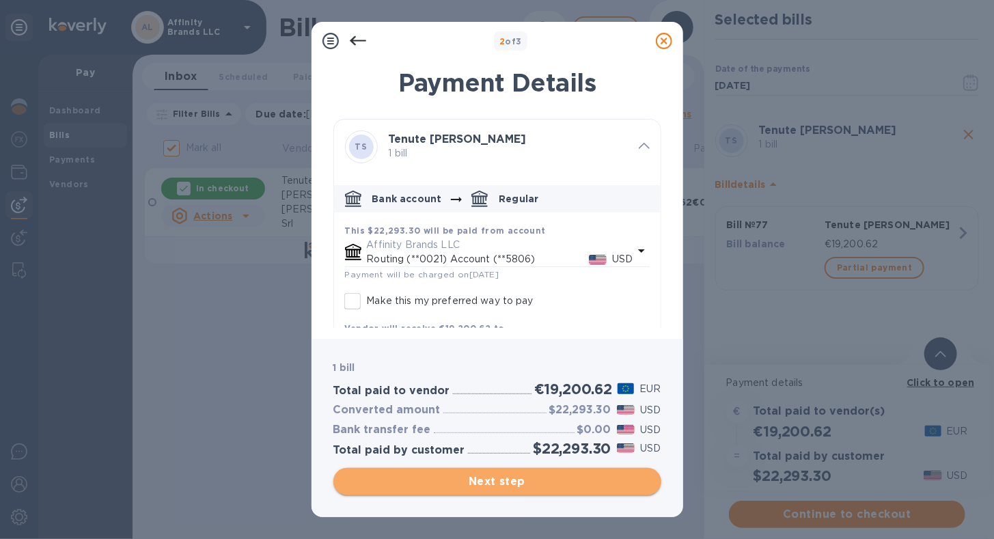
click at [479, 478] on span "Next step" at bounding box center [497, 482] width 306 height 16
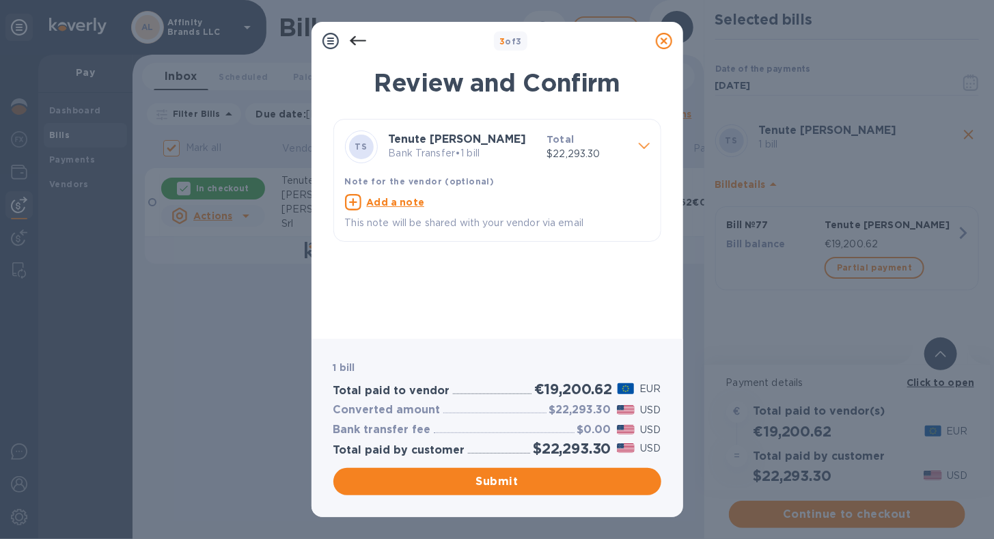
click at [485, 157] on p "Bank Transfer • 1 bill" at bounding box center [463, 153] width 148 height 14
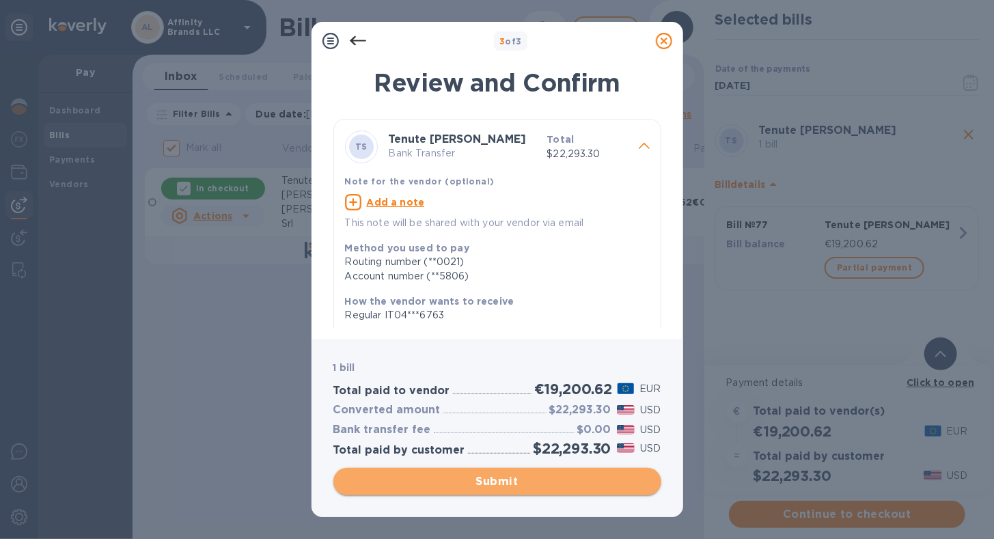
click at [432, 491] on button "Submit" at bounding box center [497, 481] width 328 height 27
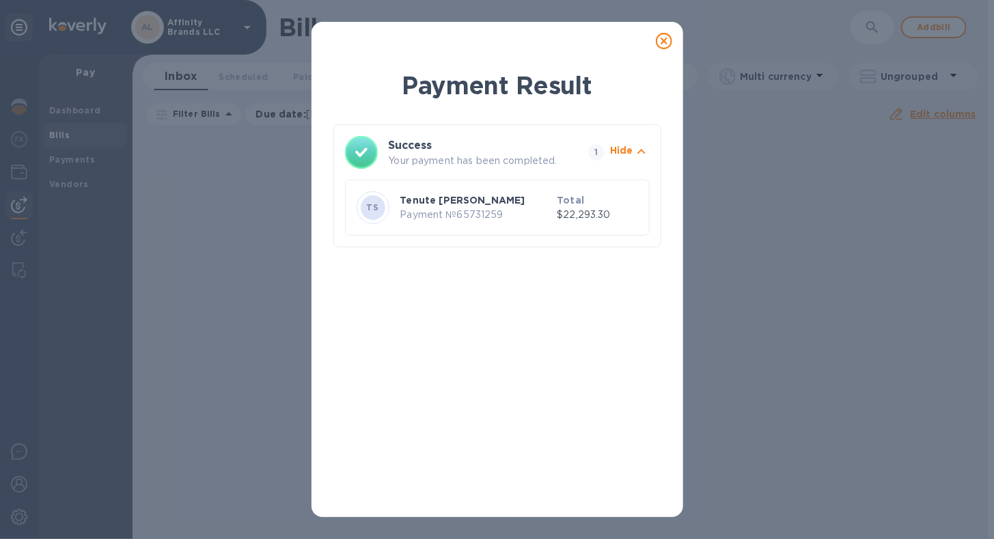
click at [664, 43] on icon at bounding box center [664, 41] width 16 height 16
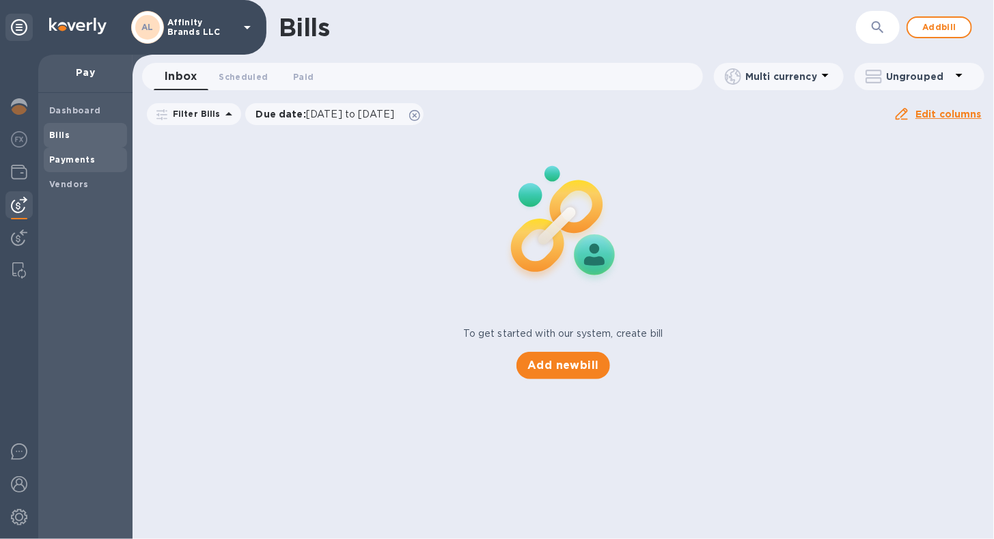
click at [64, 163] on b "Payments" at bounding box center [72, 159] width 46 height 10
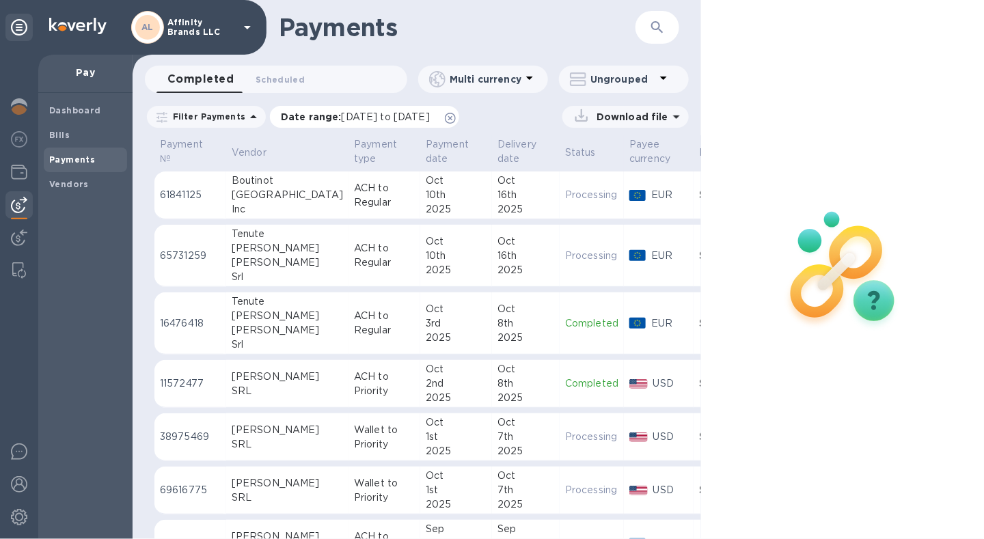
click at [374, 119] on span "[DATE] to [DATE]" at bounding box center [386, 116] width 88 height 11
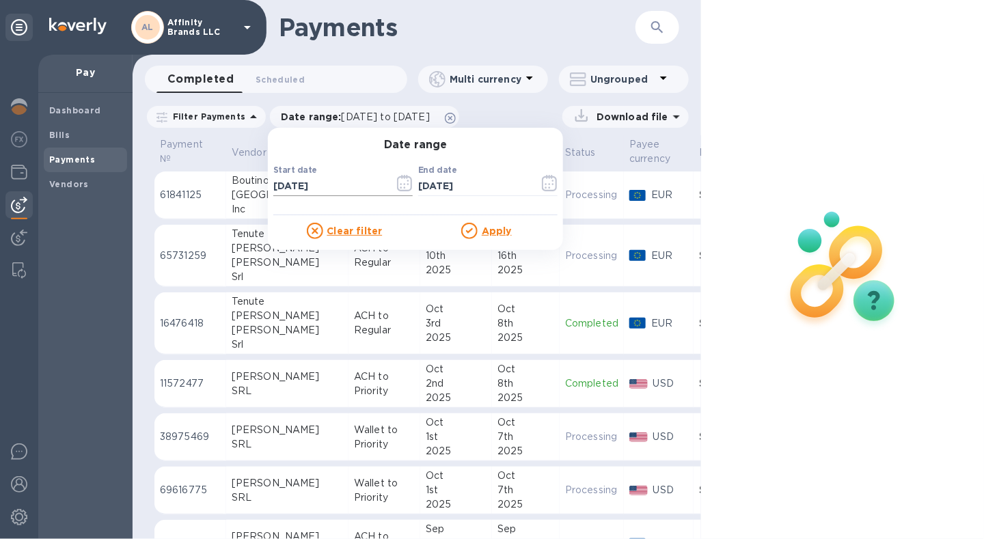
click at [400, 185] on icon "button" at bounding box center [405, 183] width 16 height 16
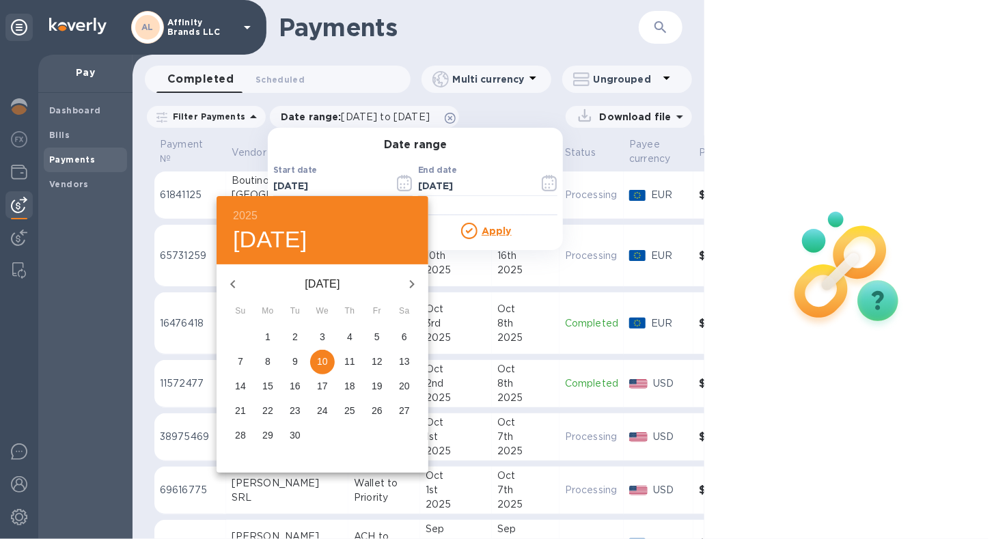
click at [412, 288] on icon "button" at bounding box center [412, 284] width 16 height 16
click at [373, 362] on p "10" at bounding box center [377, 362] width 11 height 14
type input "[DATE]"
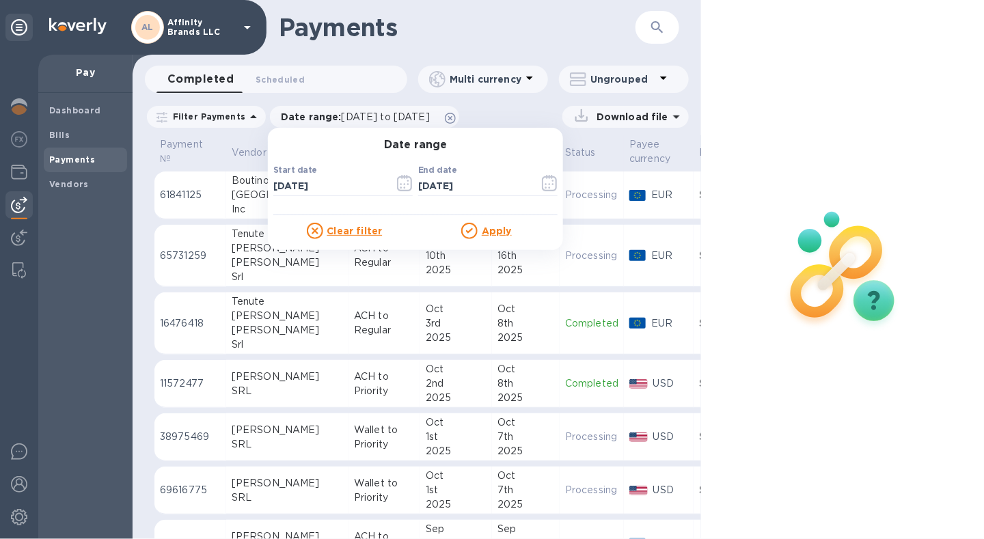
click at [488, 229] on u "Apply" at bounding box center [497, 231] width 30 height 11
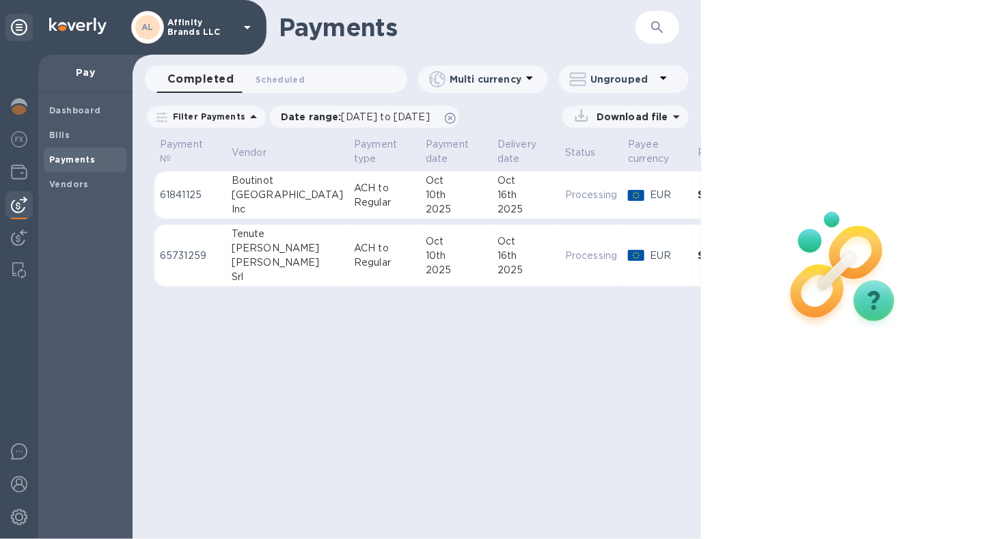
click at [426, 205] on div "2025" at bounding box center [456, 209] width 61 height 14
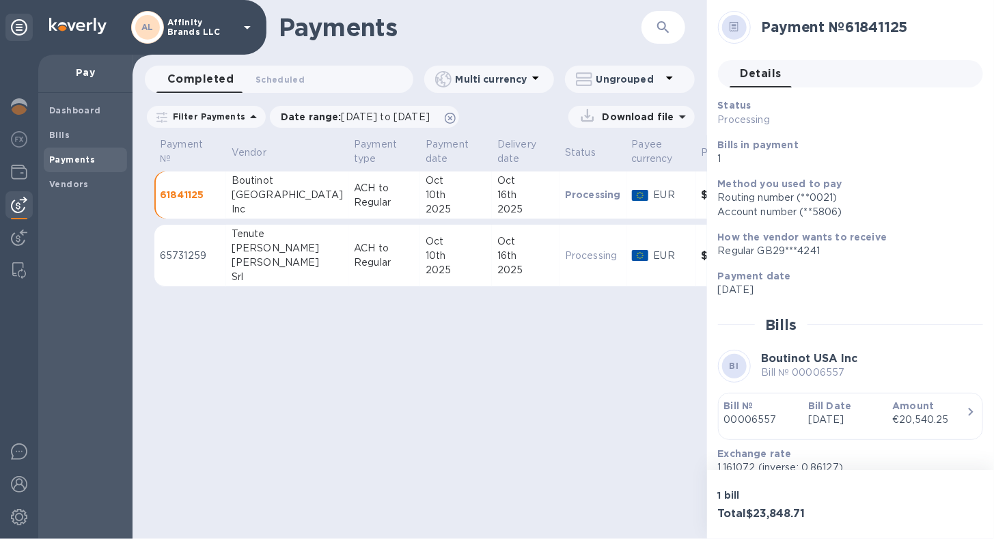
click at [390, 344] on div "Payments ​ Completed 0 Scheduled 0 Multi currency Ungrouped Filter Payments Dat…" at bounding box center [420, 269] width 575 height 539
click at [426, 247] on div "Oct" at bounding box center [456, 241] width 61 height 14
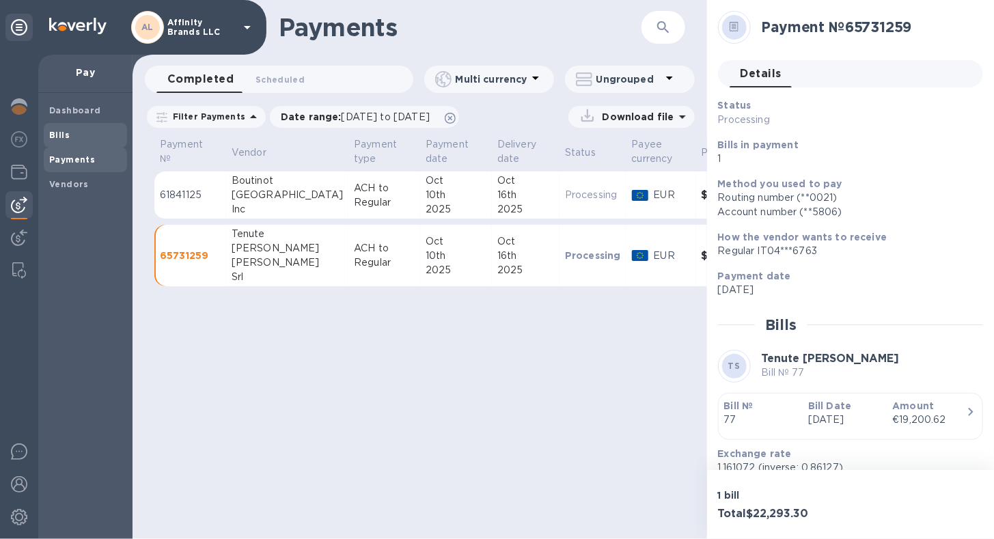
click at [62, 139] on b "Bills" at bounding box center [59, 135] width 21 height 10
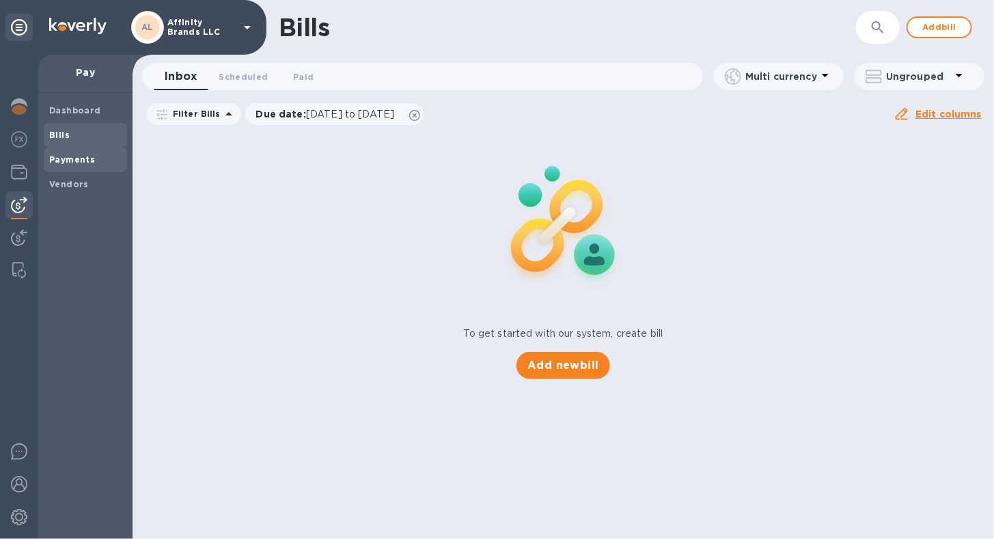
click at [65, 156] on b "Payments" at bounding box center [72, 159] width 46 height 10
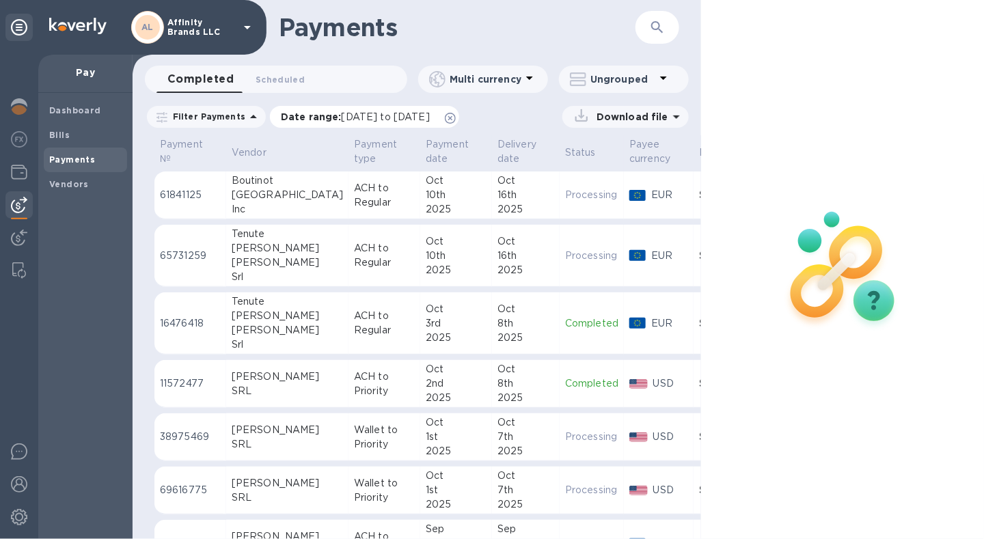
click at [396, 117] on span "[DATE] to [DATE]" at bounding box center [386, 116] width 88 height 11
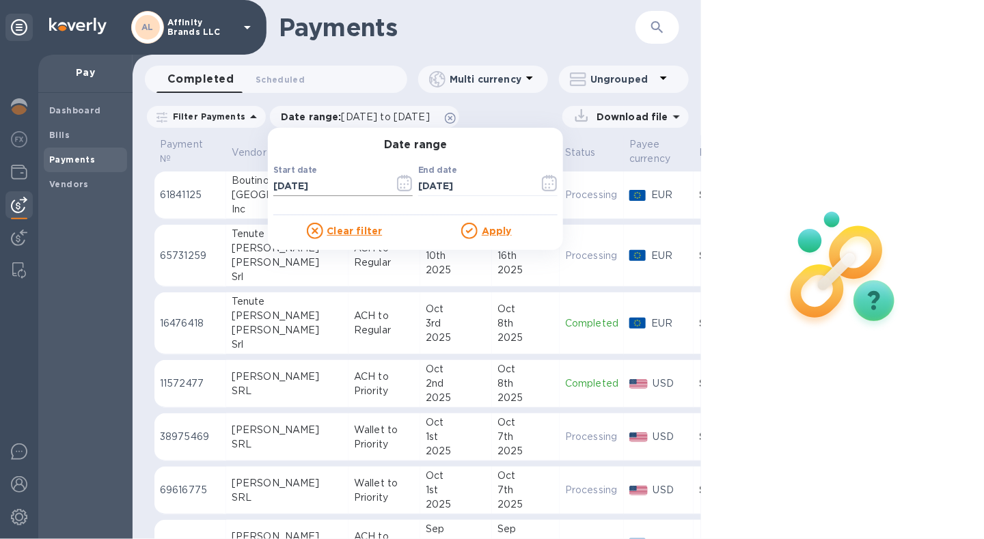
click at [407, 185] on icon "button" at bounding box center [408, 185] width 2 height 2
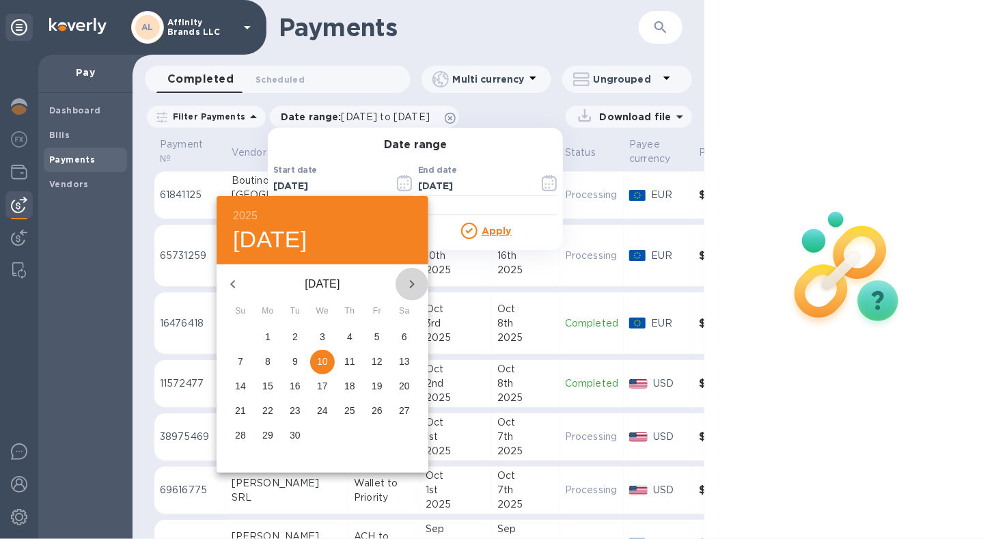
click at [413, 279] on icon "button" at bounding box center [412, 284] width 16 height 16
click at [375, 361] on p "10" at bounding box center [377, 362] width 11 height 14
type input "[DATE]"
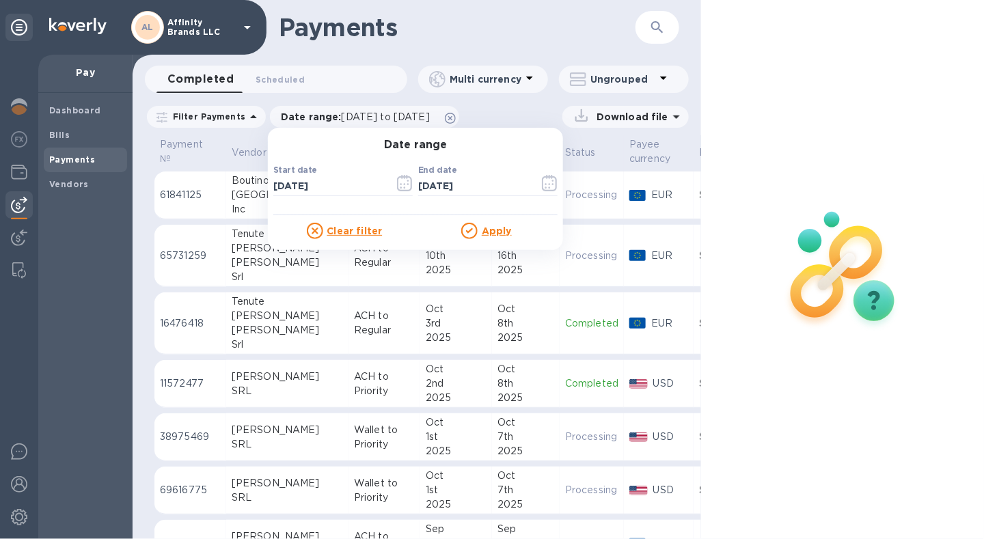
click at [482, 230] on u "Apply" at bounding box center [497, 231] width 30 height 11
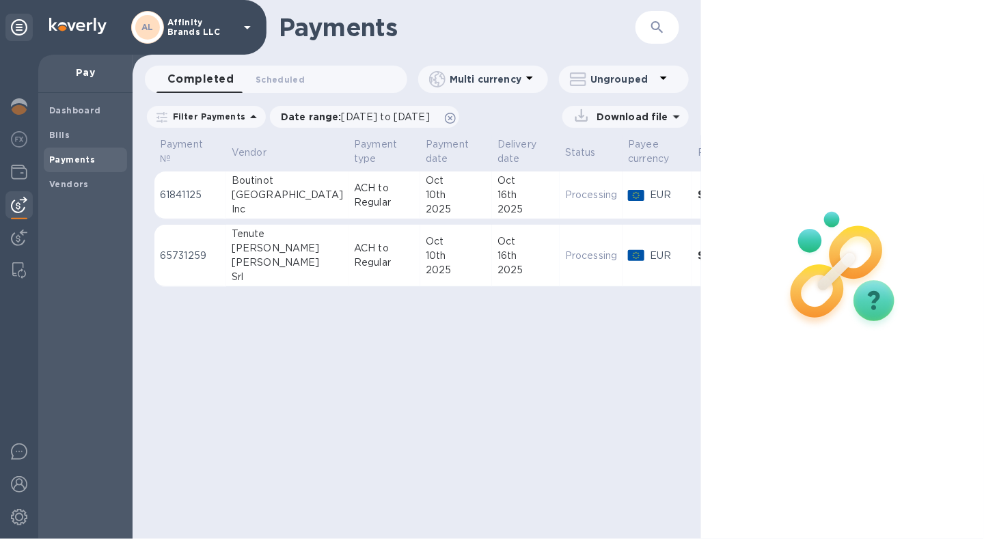
click at [608, 122] on p "Download file" at bounding box center [629, 117] width 77 height 14
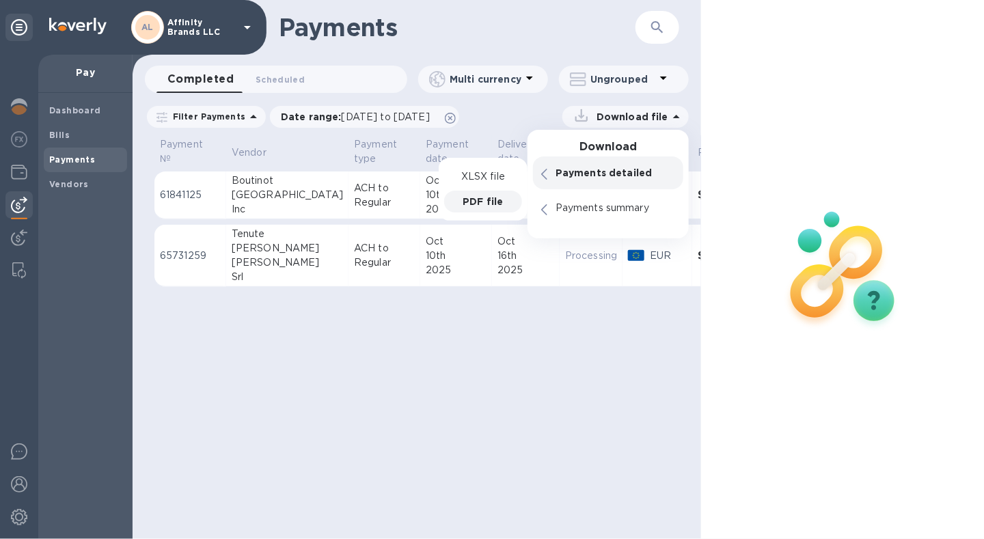
click at [493, 198] on p "PDF file" at bounding box center [483, 202] width 40 height 14
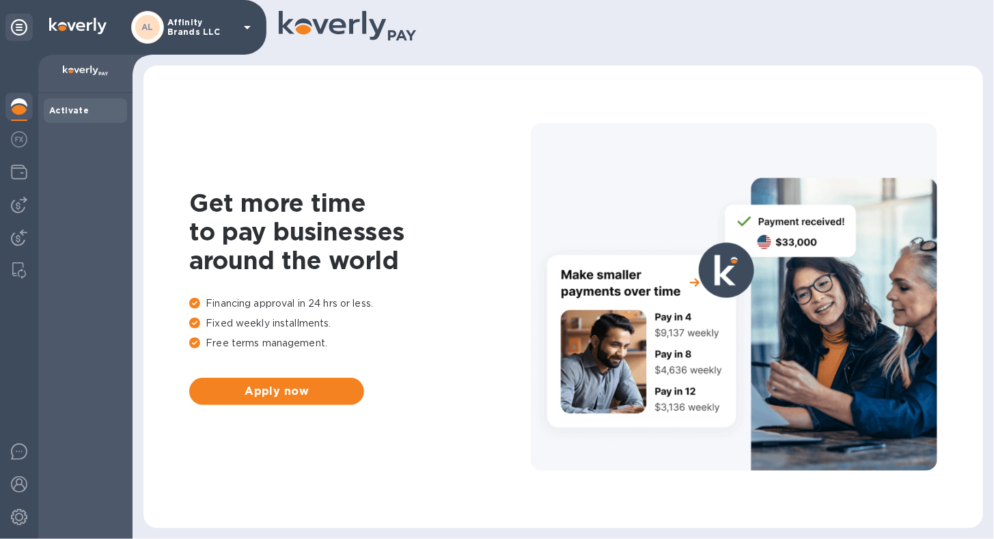
drag, startPoint x: 31, startPoint y: 190, endPoint x: 179, endPoint y: 353, distance: 220.6
click at [178, 352] on div "AL Affinity Brands LLC Activate Get more time to pay businesses around the worl…" at bounding box center [497, 269] width 994 height 539
click at [23, 200] on img at bounding box center [19, 205] width 16 height 16
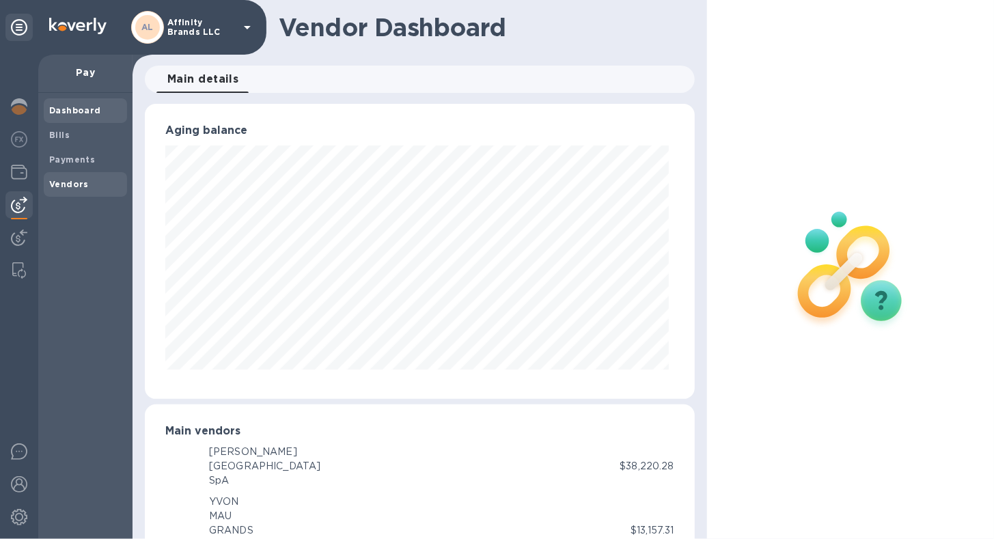
scroll to position [683071, 682821]
click at [66, 139] on b "Bills" at bounding box center [59, 135] width 21 height 10
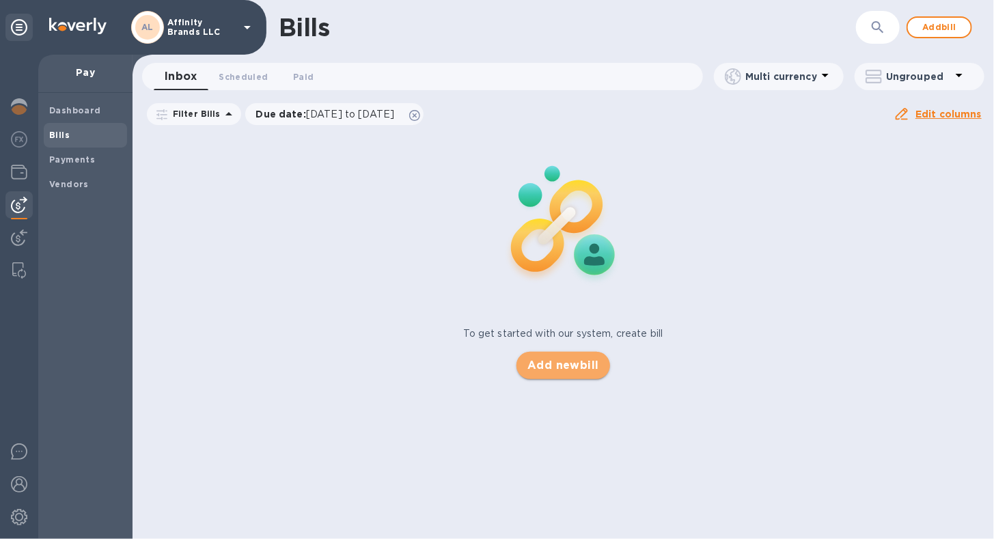
click at [575, 366] on span "Add new bill" at bounding box center [564, 365] width 72 height 16
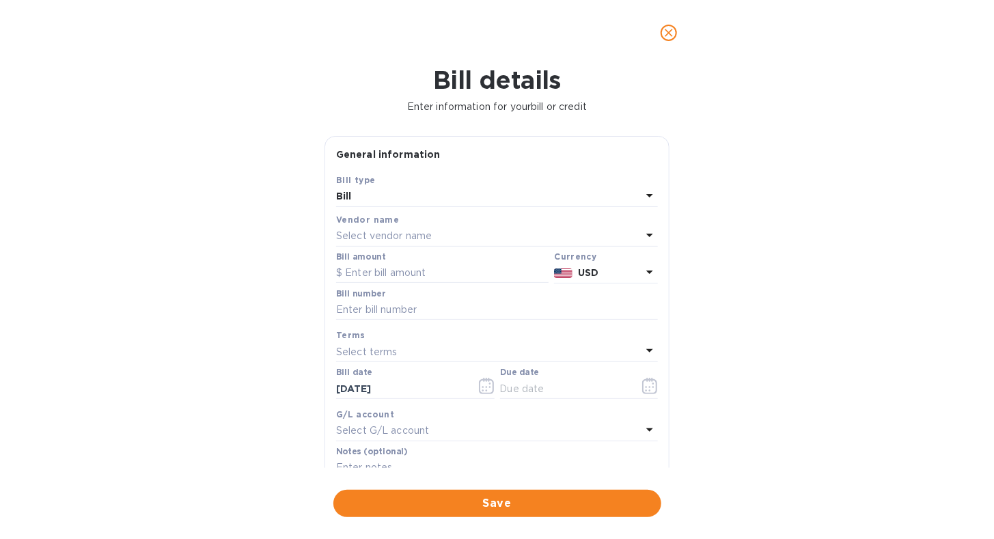
click at [649, 232] on icon at bounding box center [650, 235] width 16 height 16
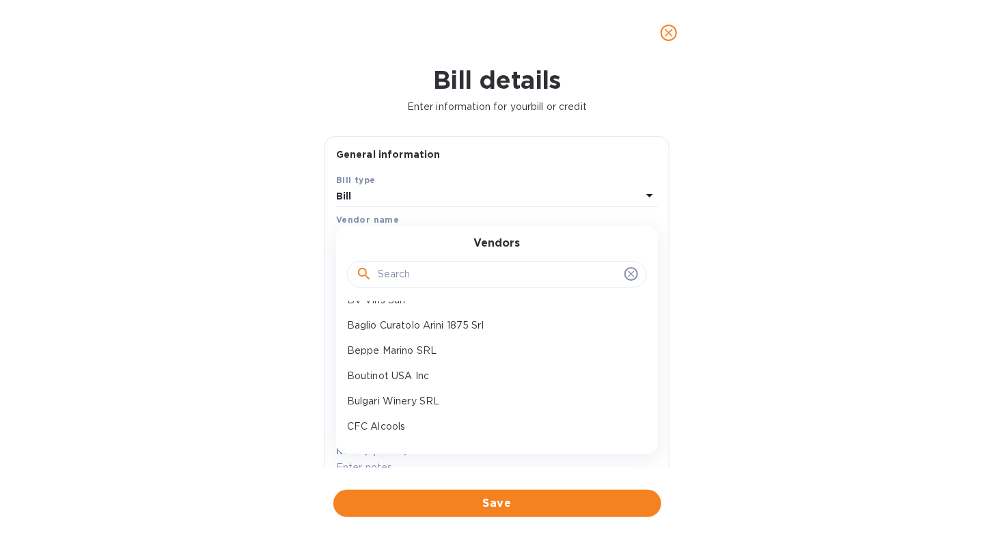
scroll to position [115, 0]
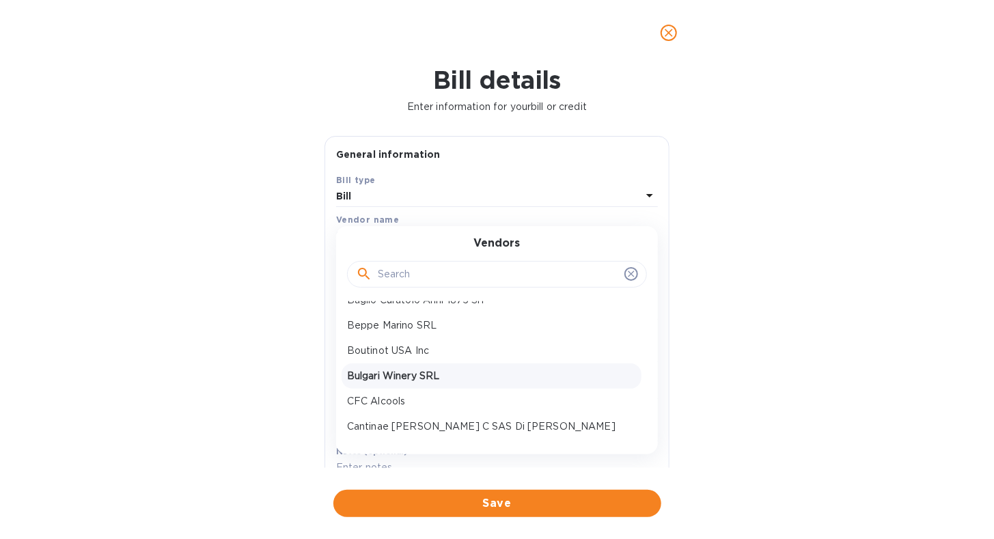
click at [482, 381] on p "Bulgari Winery SRL" at bounding box center [491, 376] width 289 height 14
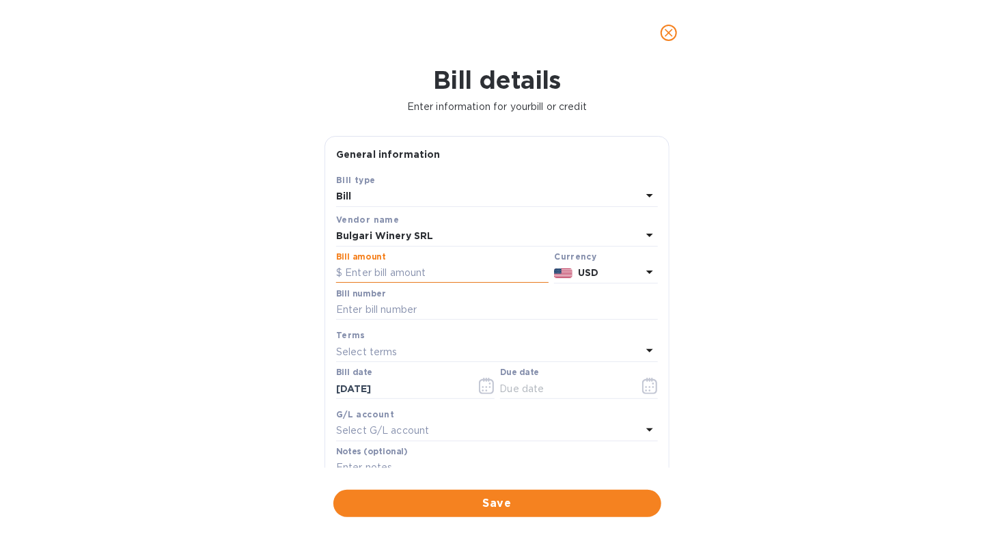
click at [455, 278] on input "text" at bounding box center [442, 273] width 213 height 21
type input "10,130.40"
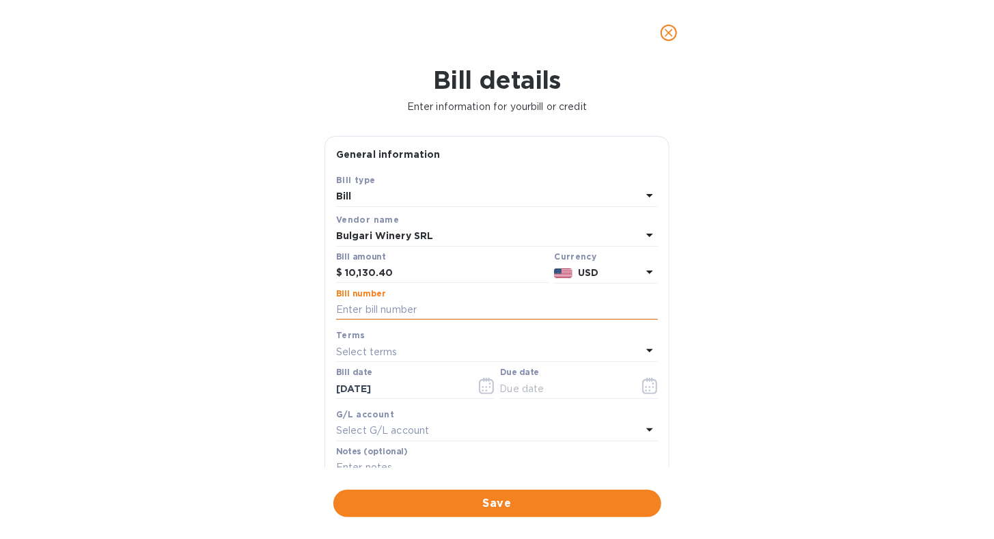
click at [520, 312] on input "text" at bounding box center [497, 310] width 322 height 21
type input "04/2025"
click at [648, 428] on icon at bounding box center [650, 430] width 16 height 16
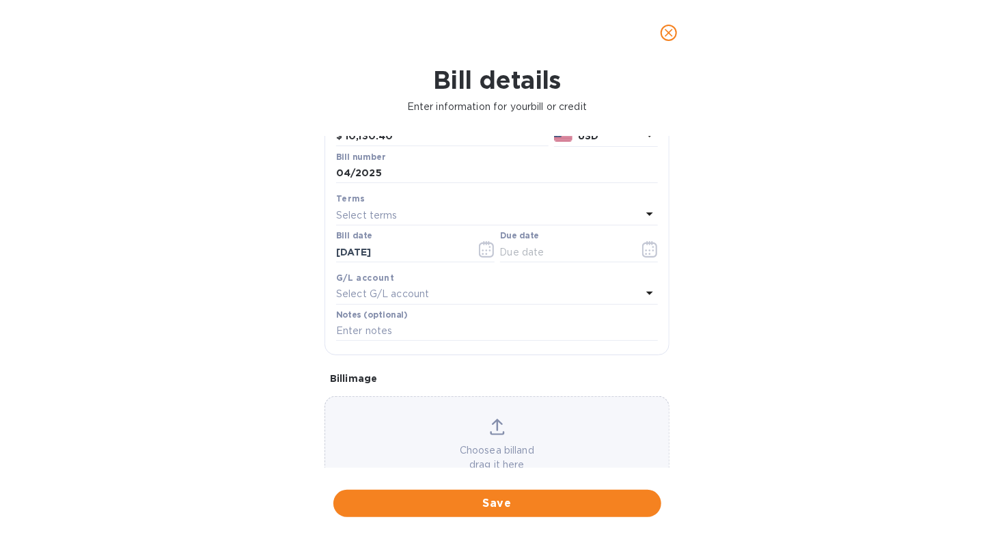
click at [709, 313] on div "Bill details Enter information for your bill or credit General information Save…" at bounding box center [497, 303] width 994 height 474
click at [644, 217] on icon at bounding box center [650, 214] width 16 height 16
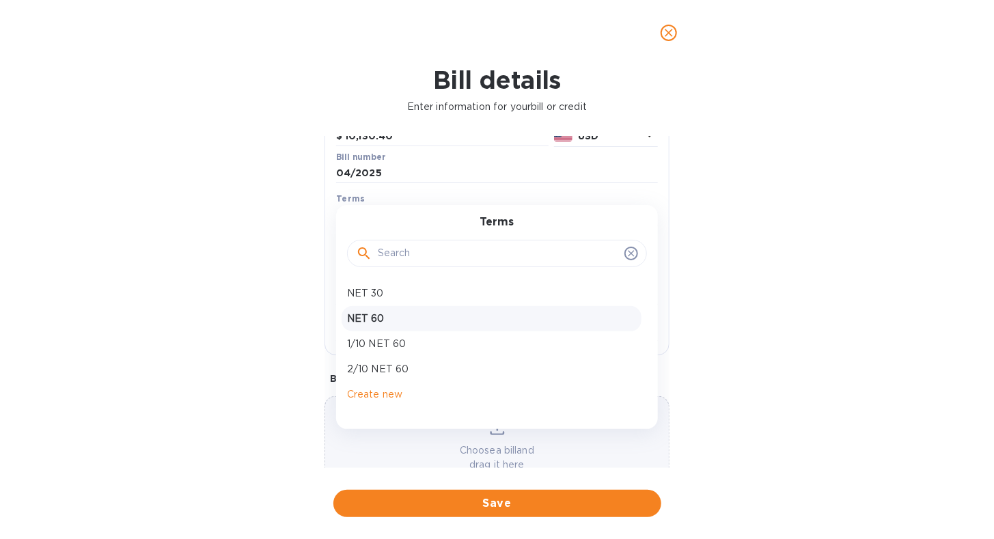
click at [461, 318] on p "NET 60" at bounding box center [491, 319] width 289 height 14
type input "[DATE]"
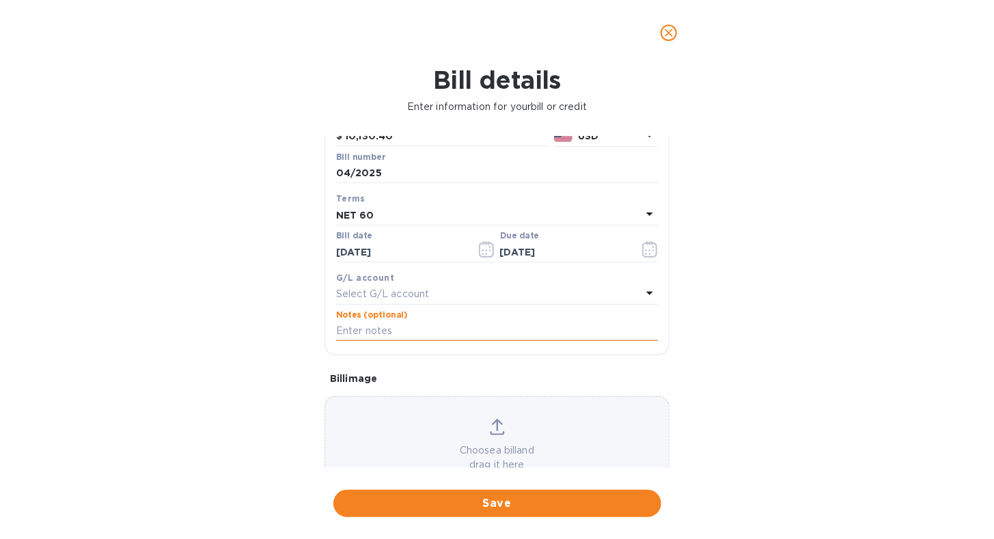
click at [446, 331] on input "text" at bounding box center [497, 331] width 322 height 21
type input "Affinity Brands - 2nd half of invoice 04/2025"
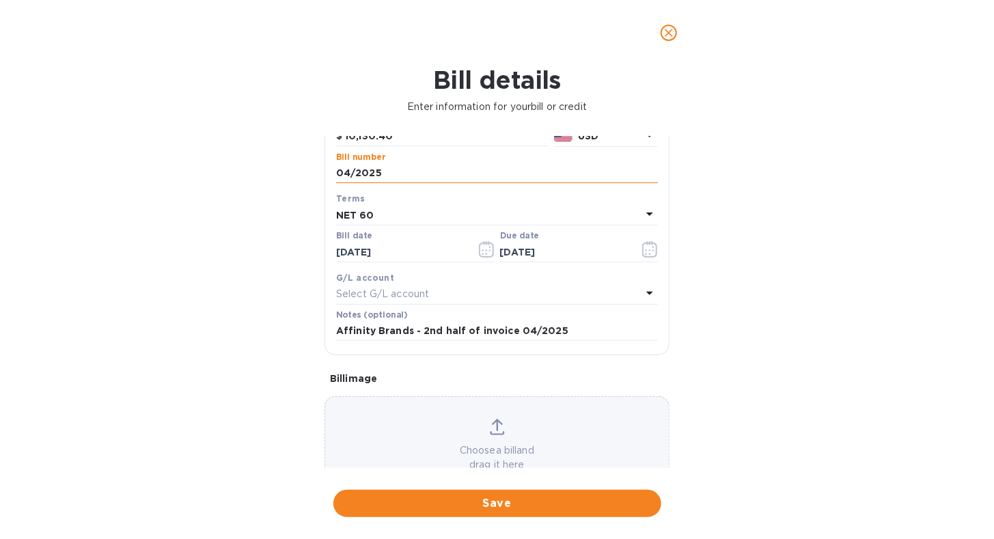
click at [336, 174] on input "04/2025" at bounding box center [497, 173] width 322 height 21
click at [400, 174] on input "04/2025" at bounding box center [497, 173] width 322 height 21
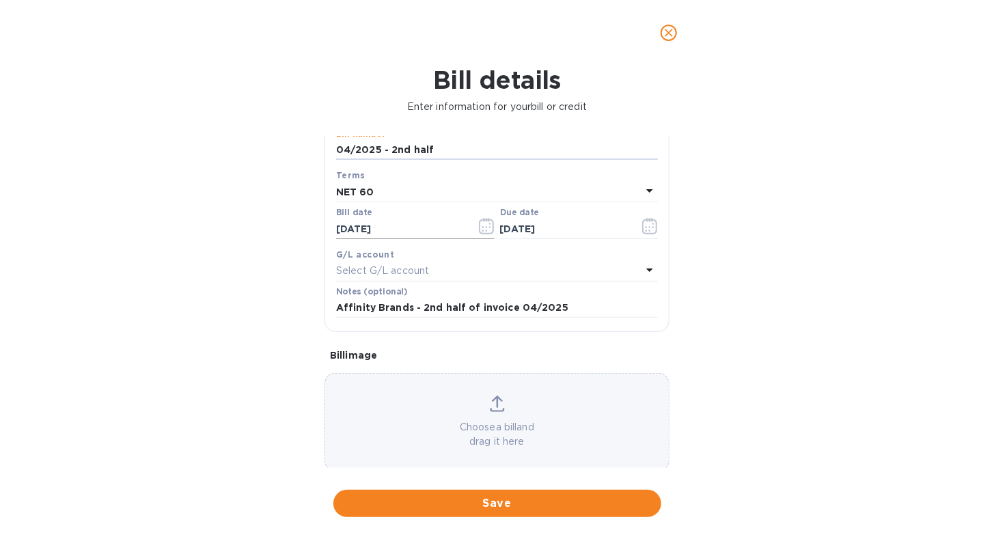
scroll to position [180, 0]
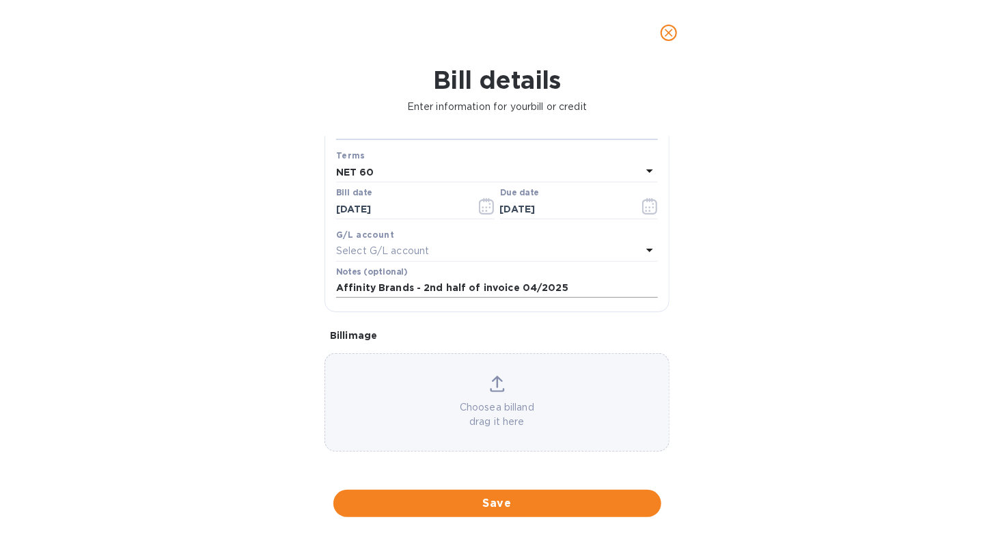
type input "04/2025 - 2nd half"
click at [604, 283] on input "Affinity Brands - 2nd half of invoice 04/2025" at bounding box center [497, 288] width 322 height 21
type input "Affinity Brands - 2nd half of invoice 04/2025 - Final Payment"
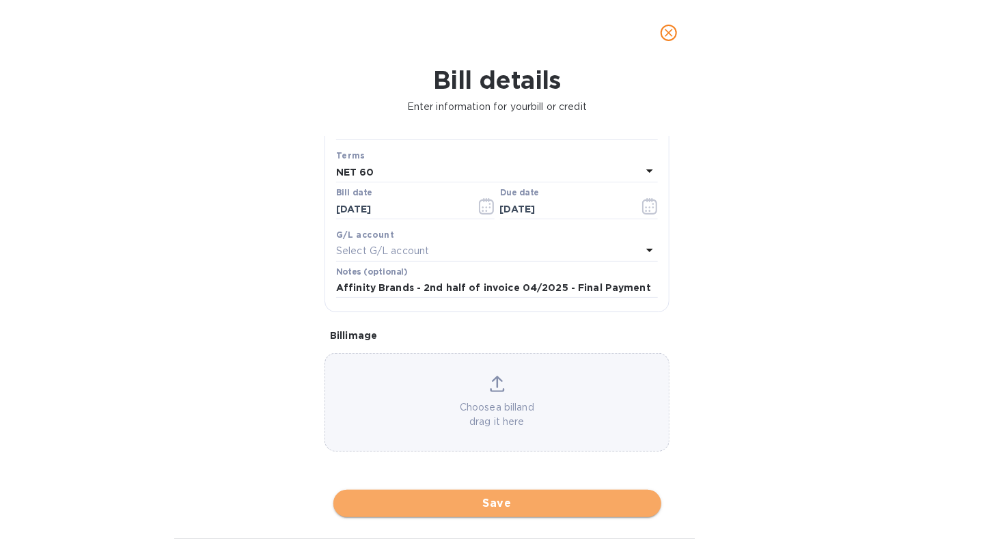
click at [588, 507] on span "Save" at bounding box center [497, 503] width 306 height 16
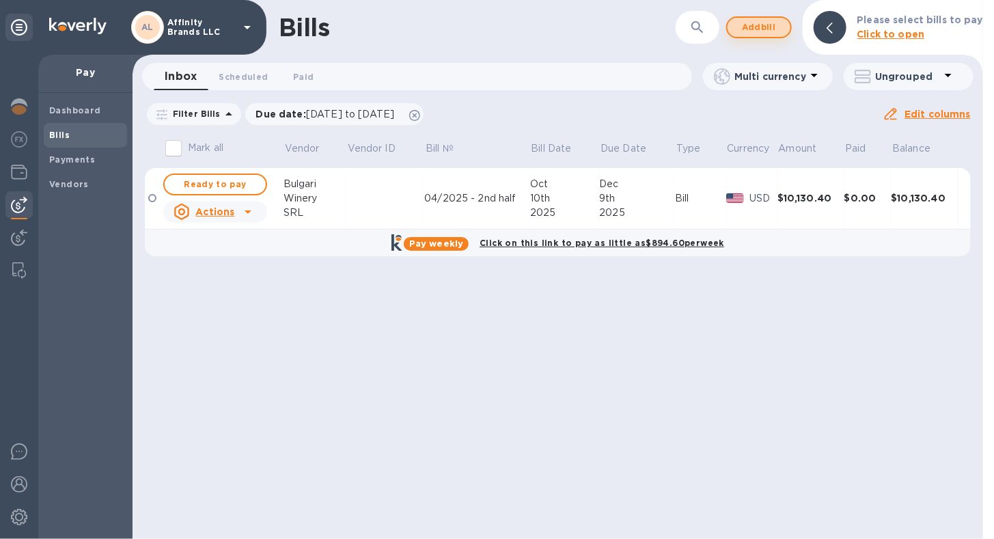
click at [746, 26] on span "Add bill" at bounding box center [759, 27] width 41 height 16
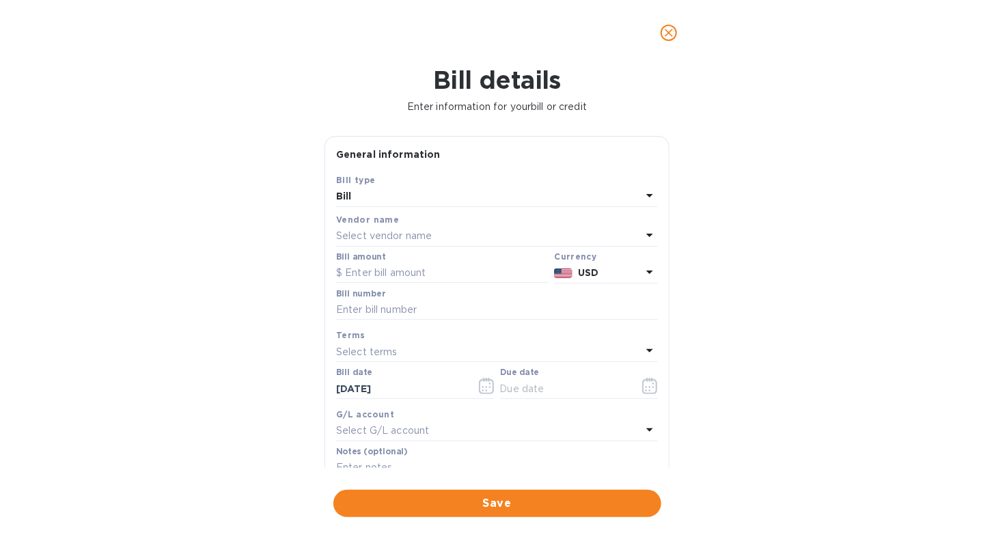
click at [645, 232] on icon at bounding box center [650, 235] width 16 height 16
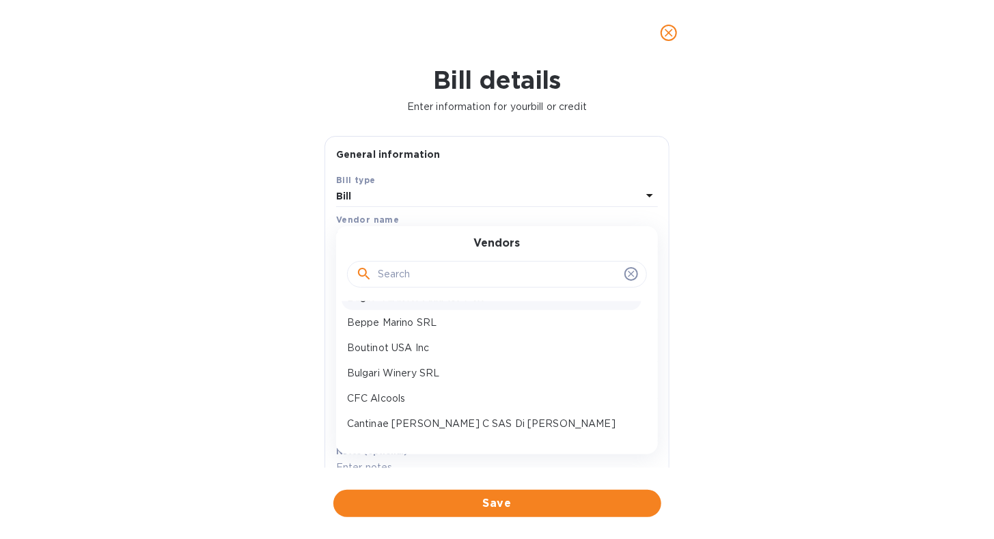
scroll to position [137, 0]
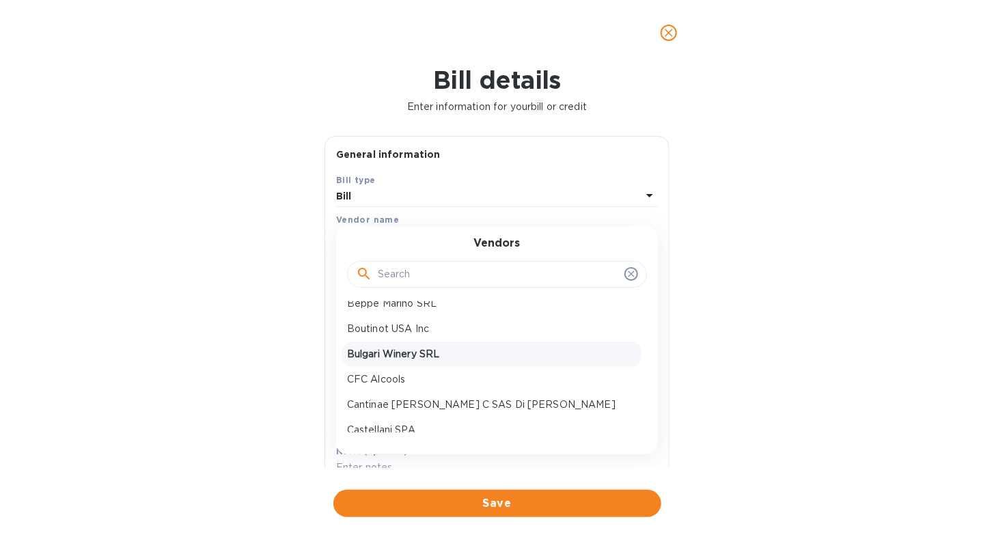
click at [444, 362] on div "Bulgari Winery SRL" at bounding box center [492, 354] width 300 height 25
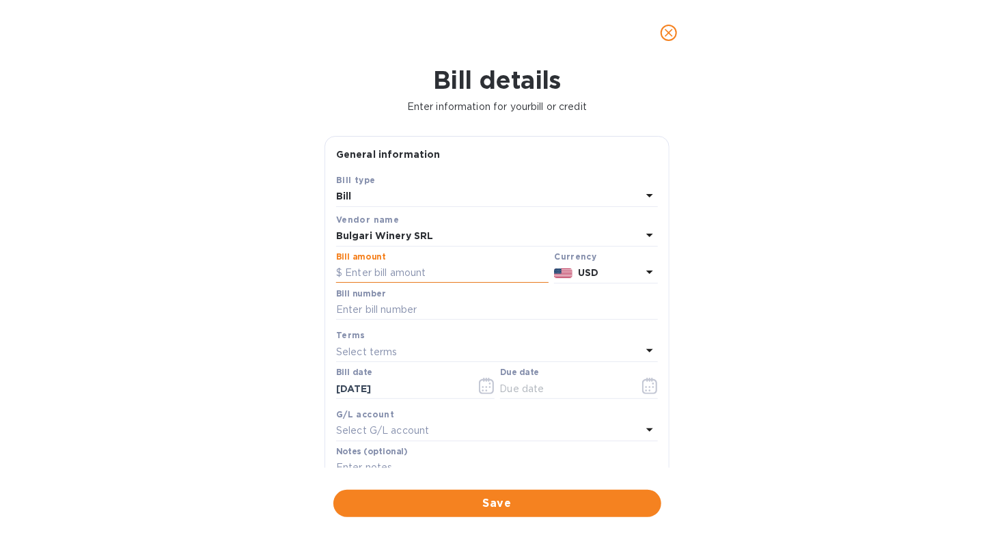
click at [422, 279] on input "text" at bounding box center [442, 273] width 213 height 21
type input "3,859.20"
click at [418, 313] on input "text" at bounding box center [497, 310] width 322 height 21
type input "06/2025 - 2nd half"
click at [649, 346] on icon at bounding box center [650, 350] width 16 height 16
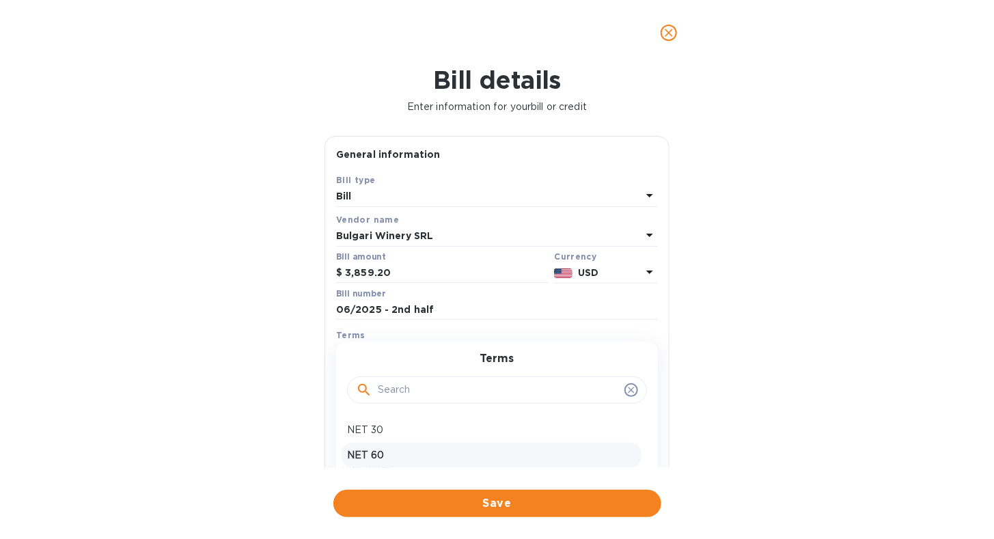
click at [582, 463] on div "NET 60" at bounding box center [492, 455] width 300 height 25
type input "[DATE]"
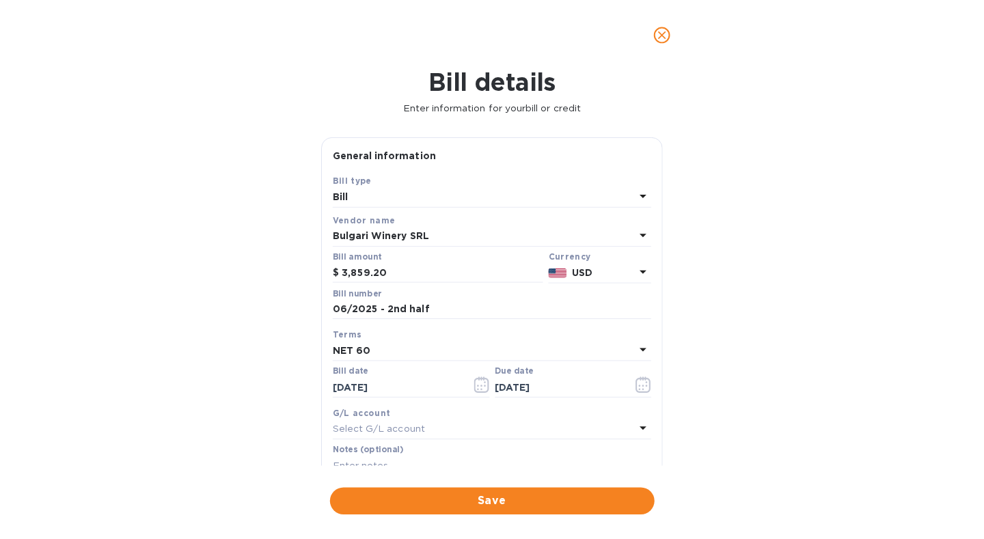
scroll to position [68, 0]
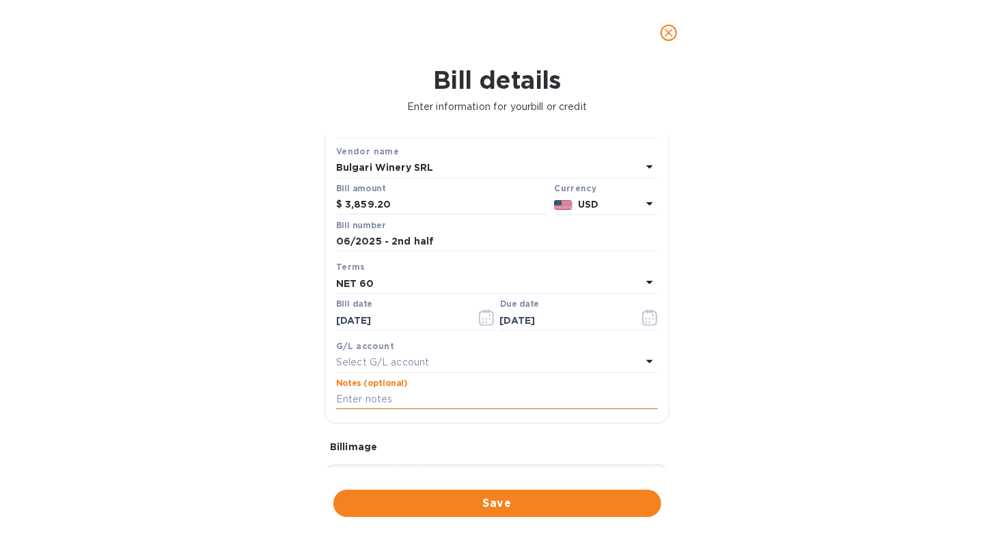
click at [418, 402] on input "text" at bounding box center [497, 400] width 322 height 21
type input "Affinity Brands - Invoice 06/2025 - 2nd half - Final payment"
click at [560, 504] on span "Save" at bounding box center [497, 503] width 306 height 16
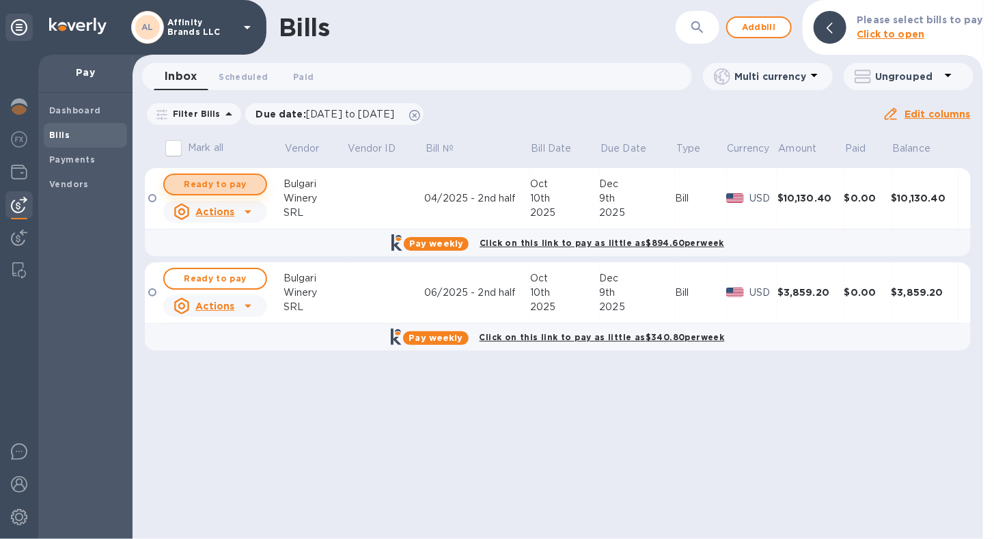
click at [224, 182] on span "Ready to pay" at bounding box center [215, 184] width 79 height 16
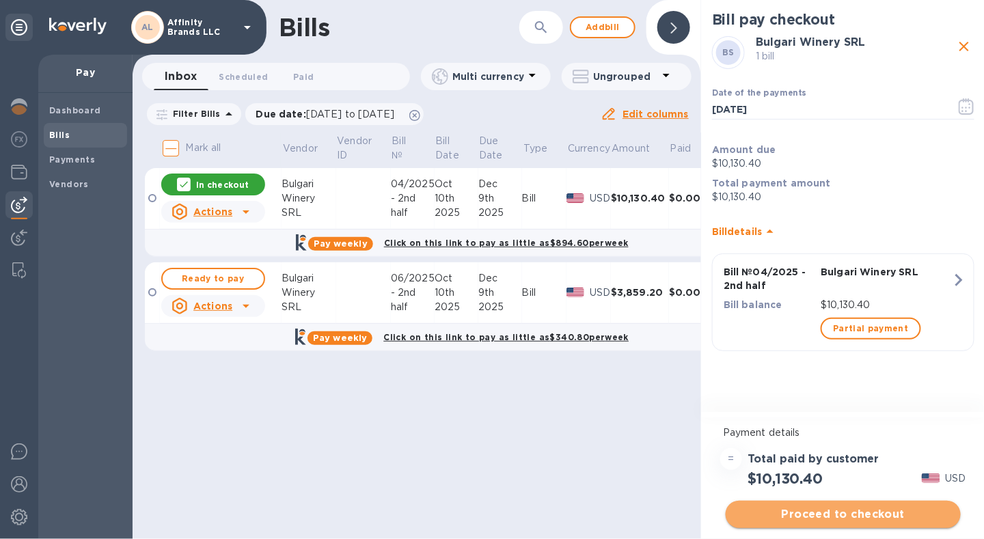
click at [767, 501] on button "Proceed to checkout" at bounding box center [843, 514] width 235 height 27
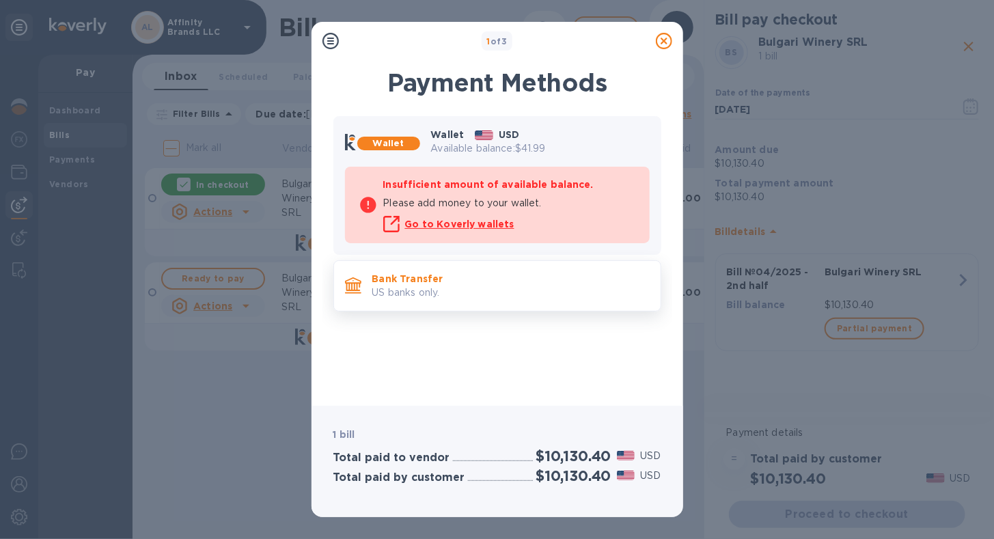
click at [409, 287] on p "US banks only." at bounding box center [510, 293] width 277 height 14
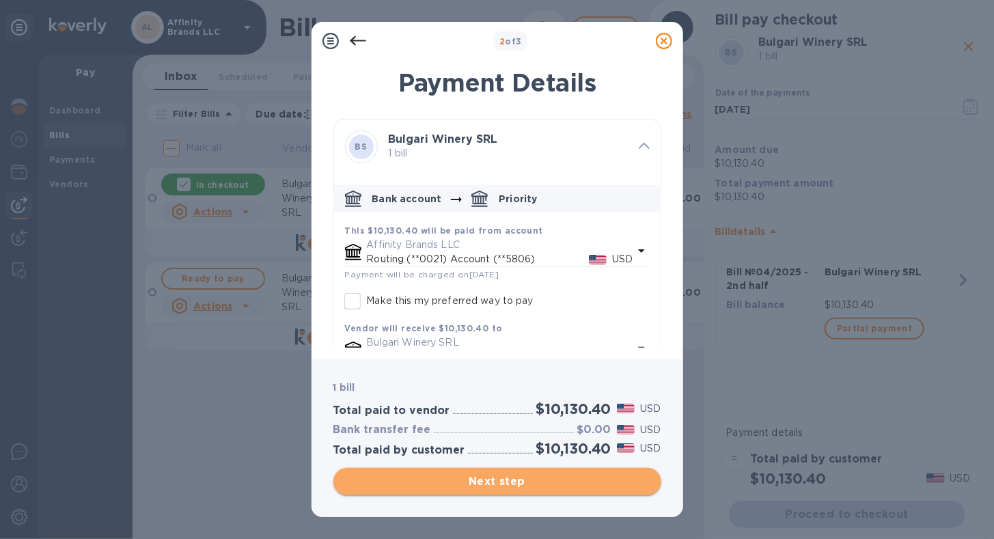
click at [396, 487] on span "Next step" at bounding box center [497, 482] width 306 height 16
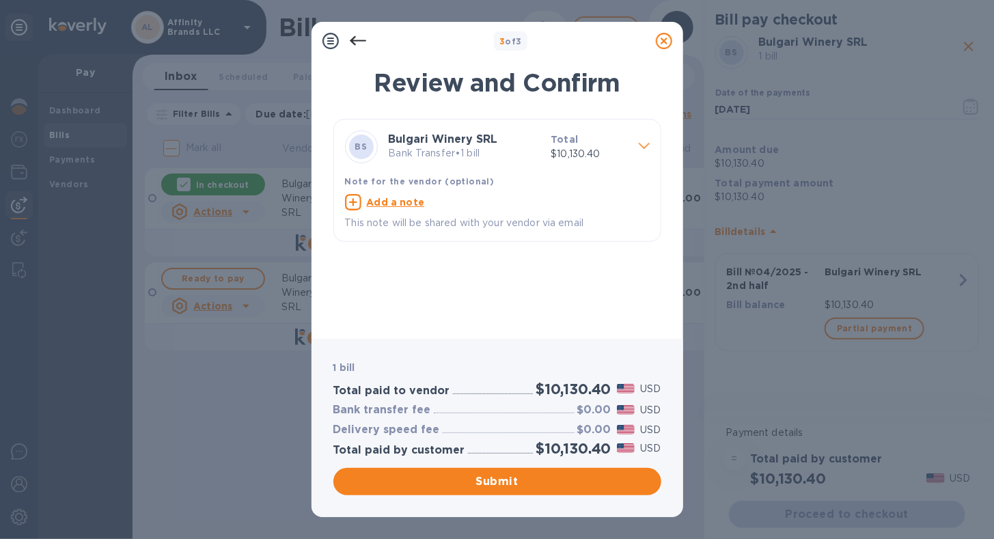
click at [497, 159] on p "Bank Transfer • 1 bill" at bounding box center [465, 153] width 152 height 14
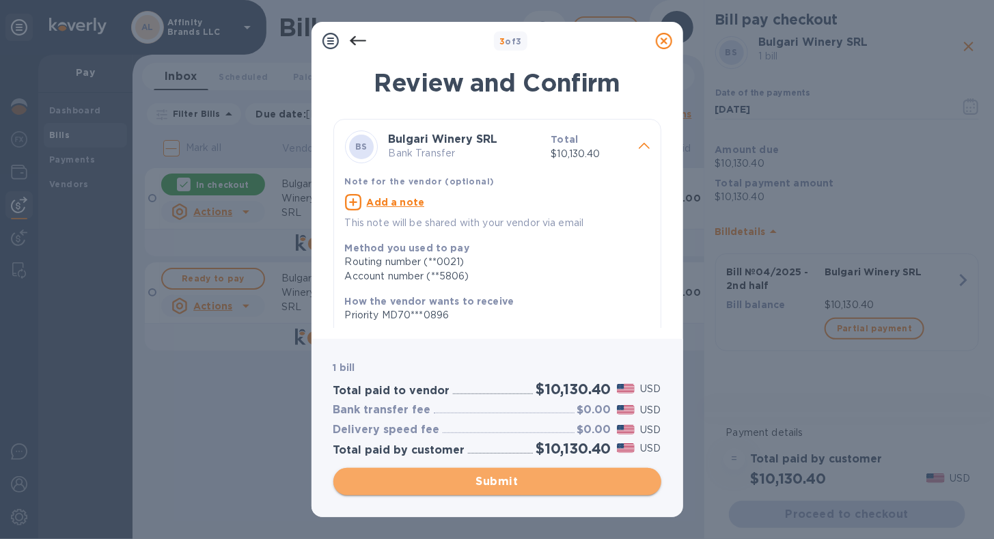
click at [505, 484] on span "Submit" at bounding box center [497, 482] width 306 height 16
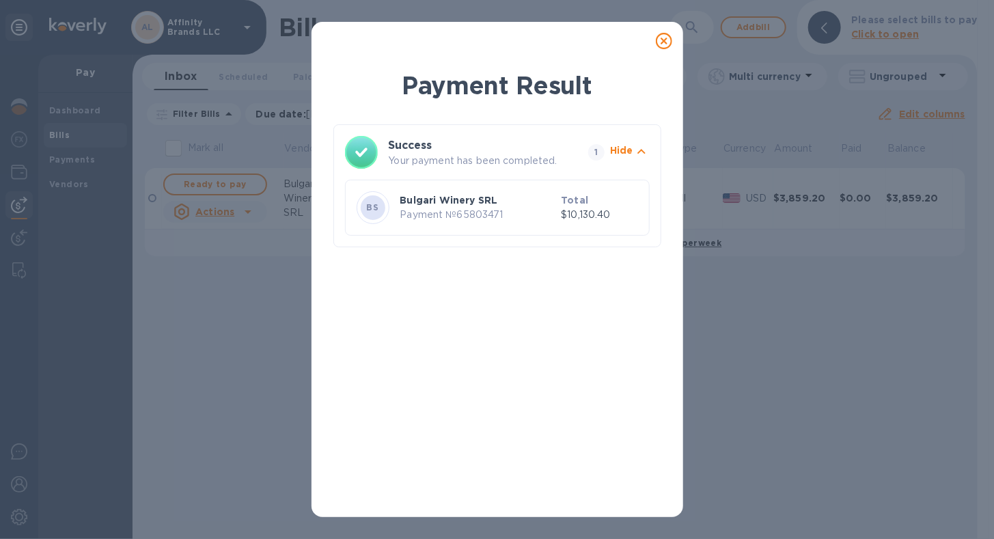
click at [666, 44] on icon at bounding box center [664, 41] width 16 height 16
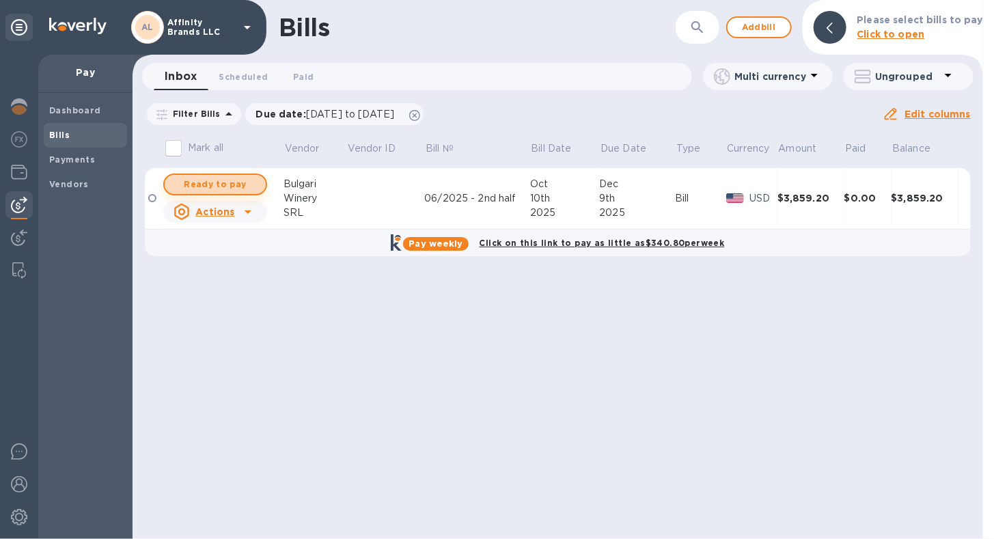
click at [241, 186] on span "Ready to pay" at bounding box center [215, 184] width 79 height 16
checkbox input "true"
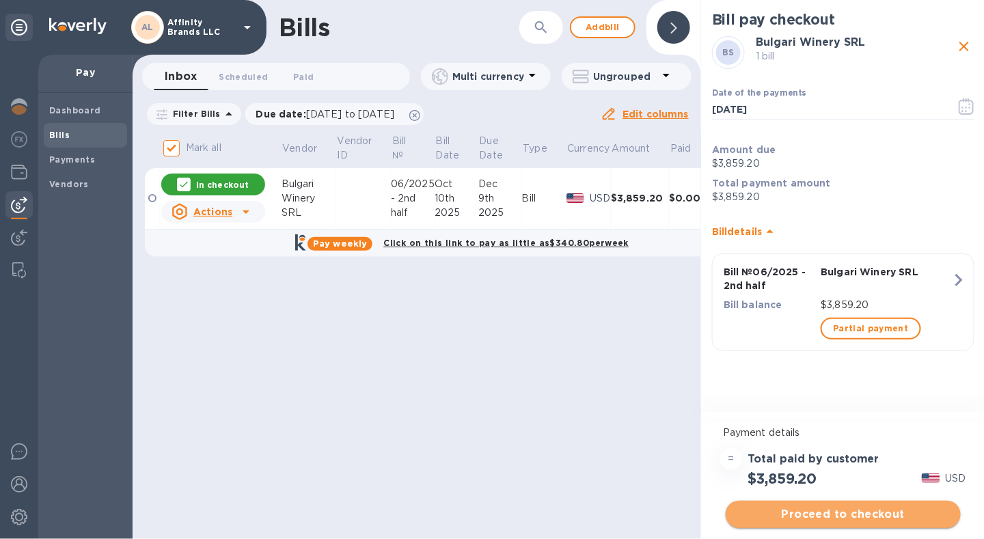
click at [793, 505] on button "Proceed to checkout" at bounding box center [843, 514] width 235 height 27
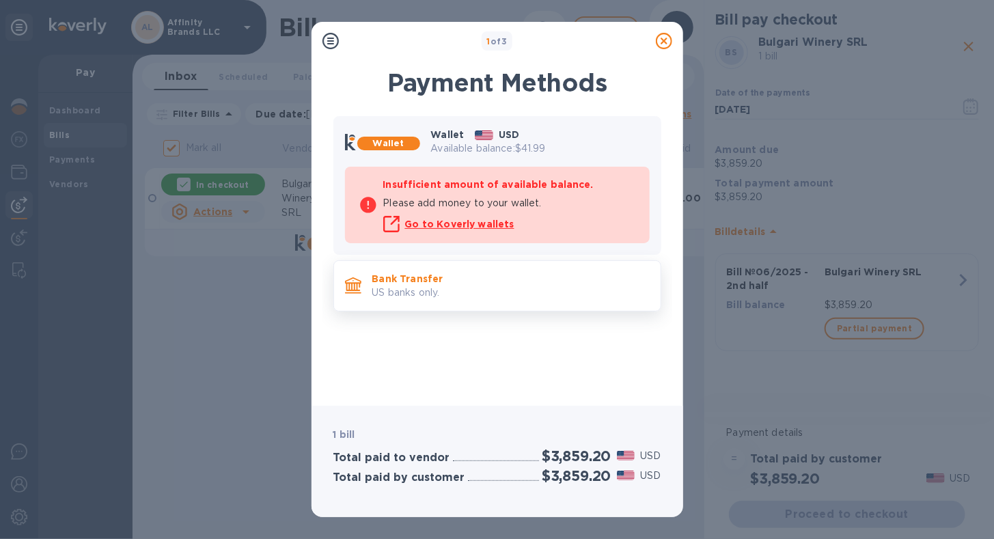
click at [398, 298] on p "US banks only." at bounding box center [510, 293] width 277 height 14
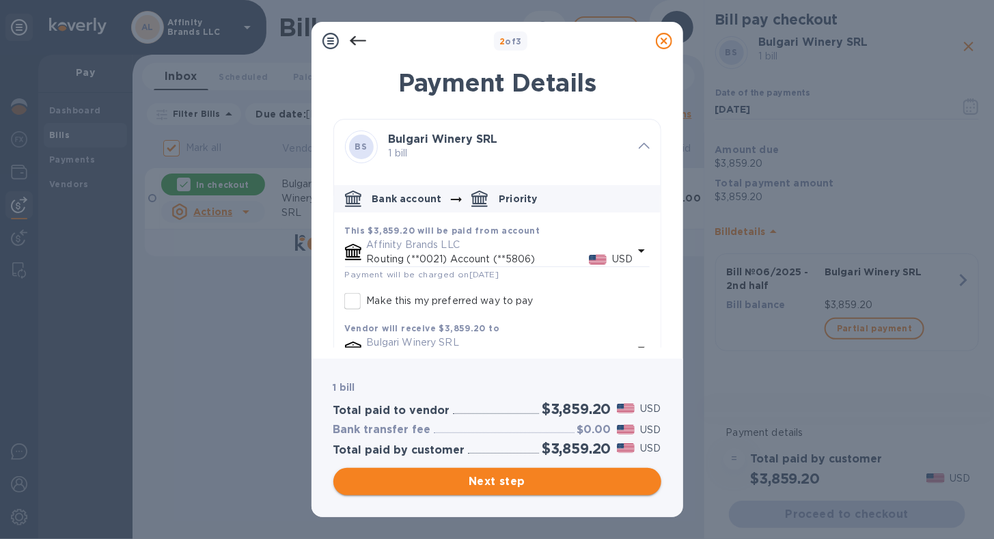
click at [431, 478] on span "Next step" at bounding box center [497, 482] width 306 height 16
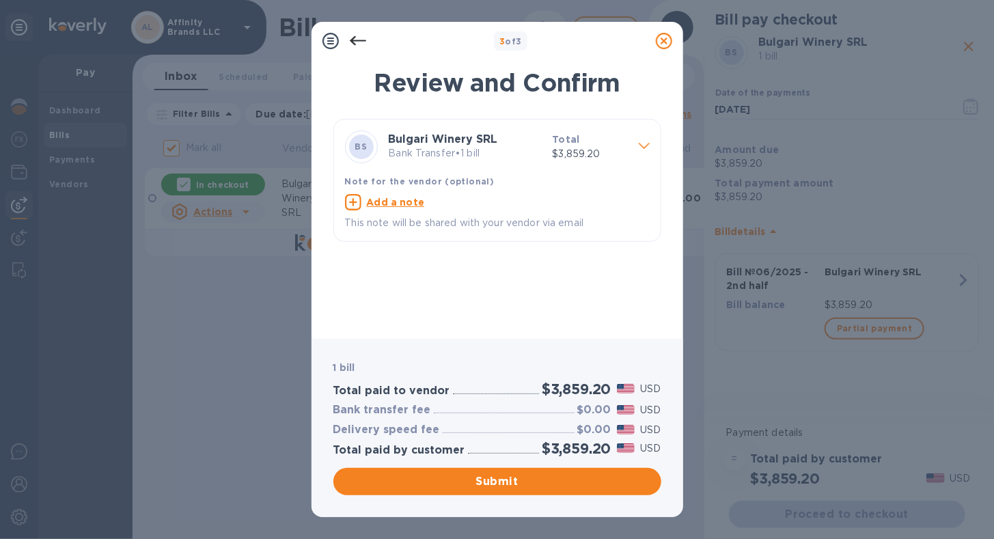
click at [484, 161] on div "Bulgari Winery SRL Bank Transfer • 1 bill" at bounding box center [465, 147] width 164 height 38
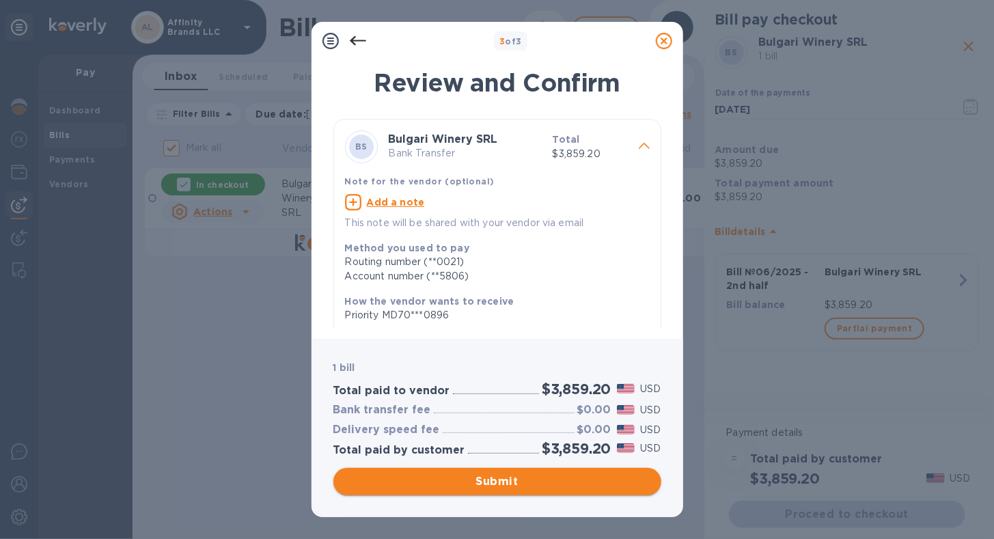
click at [482, 482] on span "Submit" at bounding box center [497, 482] width 306 height 16
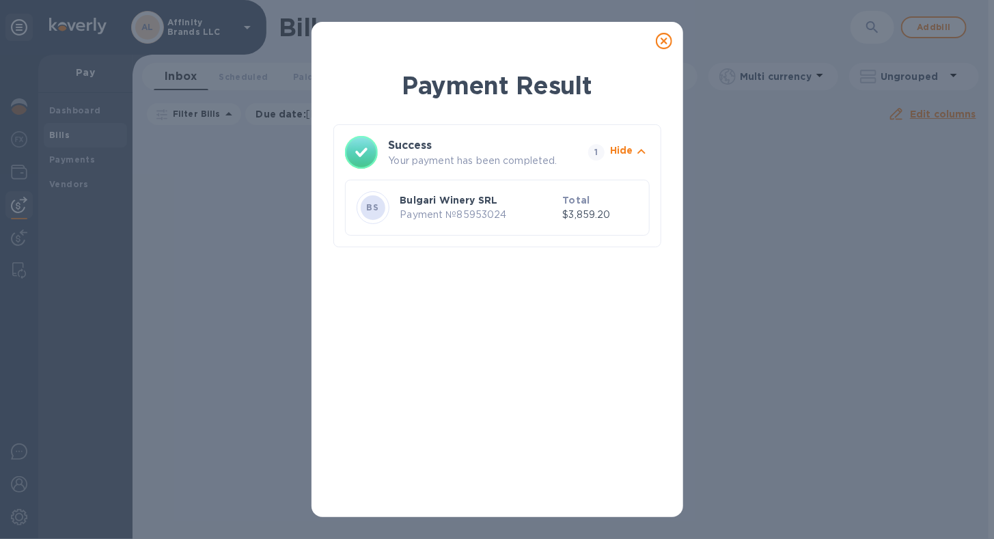
click at [663, 46] on icon at bounding box center [664, 41] width 16 height 16
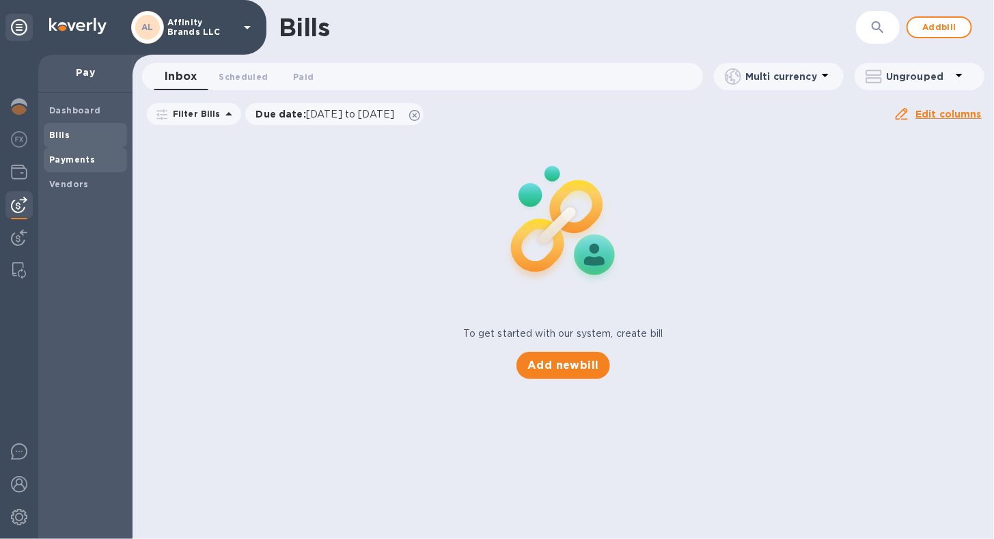
click at [55, 161] on b "Payments" at bounding box center [72, 159] width 46 height 10
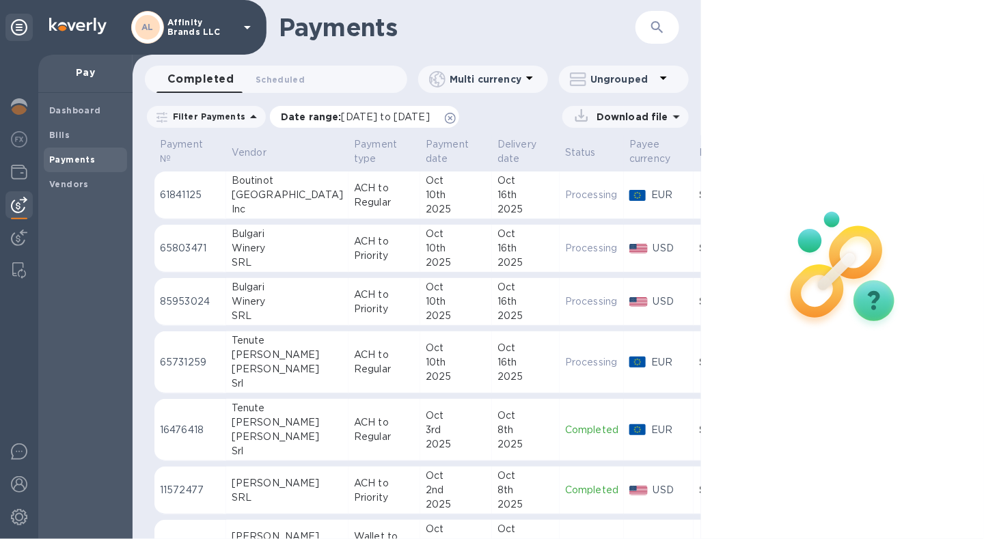
click at [351, 114] on span "[DATE] to [DATE]" at bounding box center [386, 116] width 88 height 11
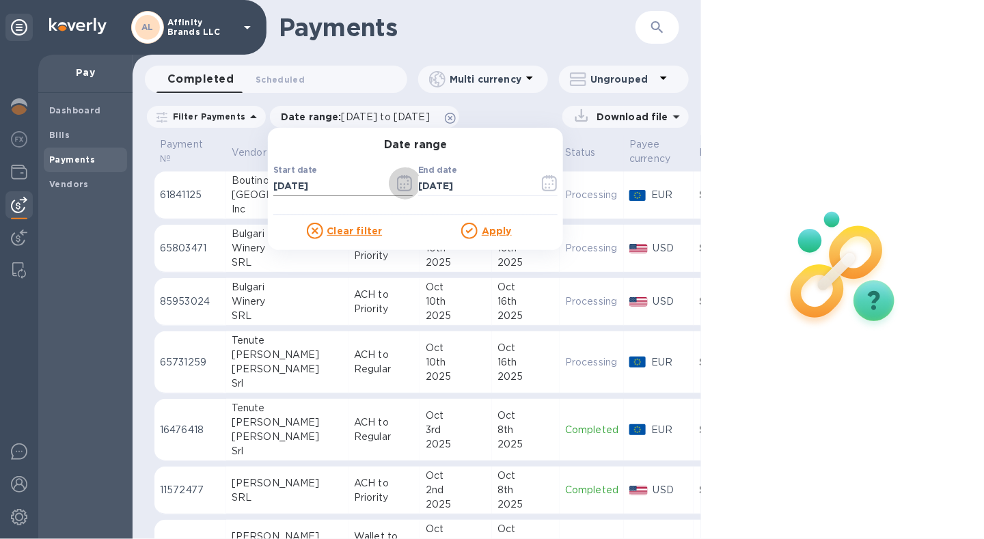
click at [397, 187] on icon "button" at bounding box center [405, 183] width 16 height 16
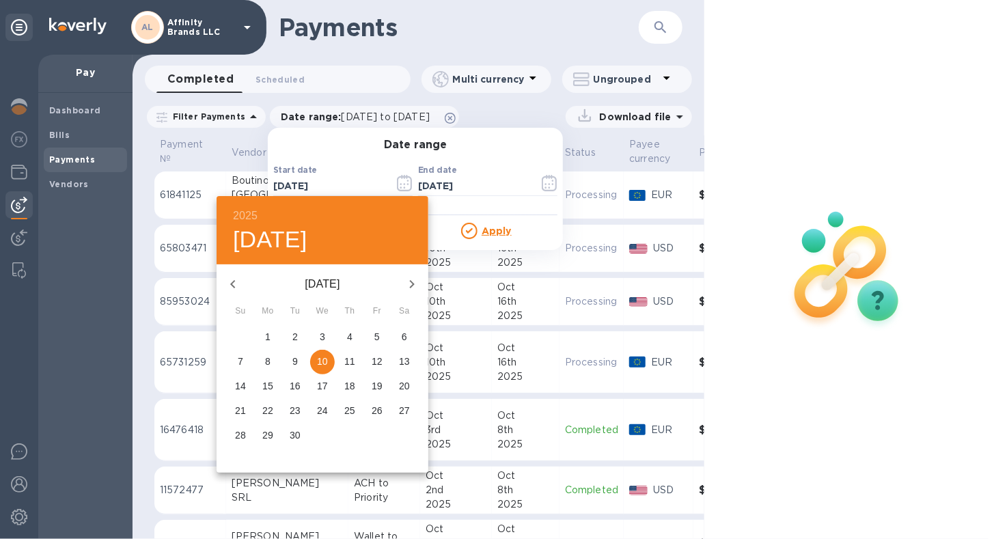
click at [411, 280] on icon "button" at bounding box center [412, 284] width 16 height 16
click at [377, 357] on p "10" at bounding box center [377, 362] width 11 height 14
type input "[DATE]"
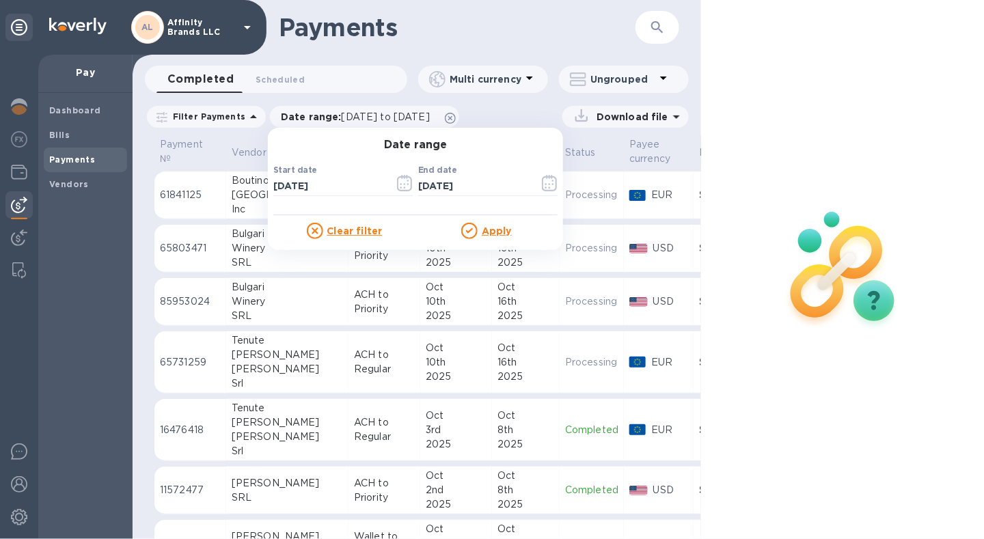
click at [482, 234] on u "Apply" at bounding box center [497, 231] width 30 height 11
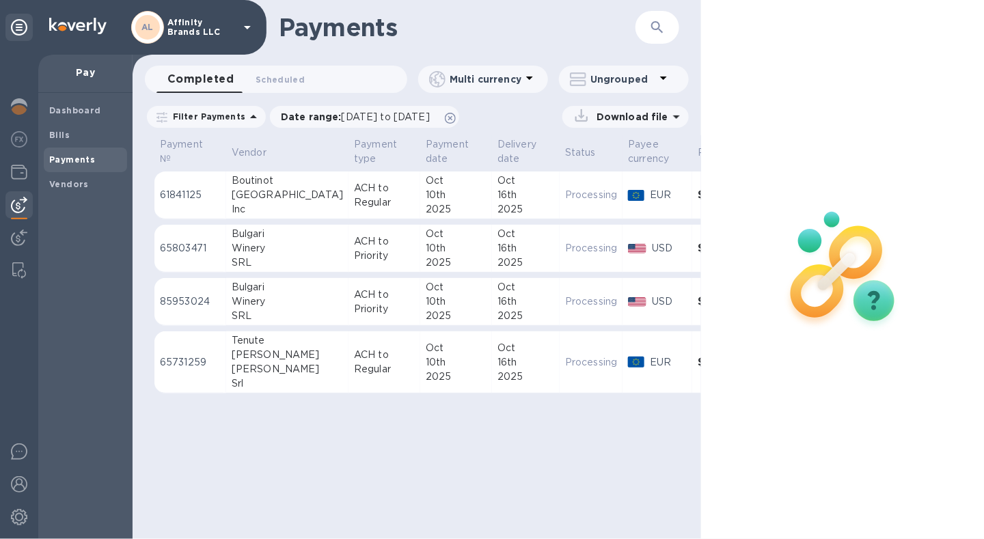
click at [612, 112] on p "Download file" at bounding box center [629, 117] width 77 height 14
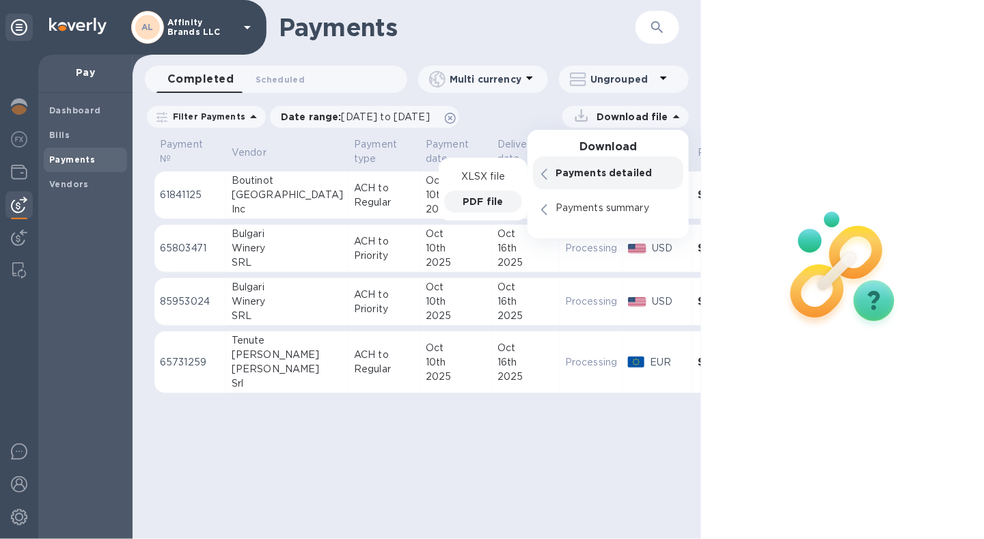
click at [493, 197] on p "PDF file" at bounding box center [483, 202] width 40 height 14
